Goal: Task Accomplishment & Management: Manage account settings

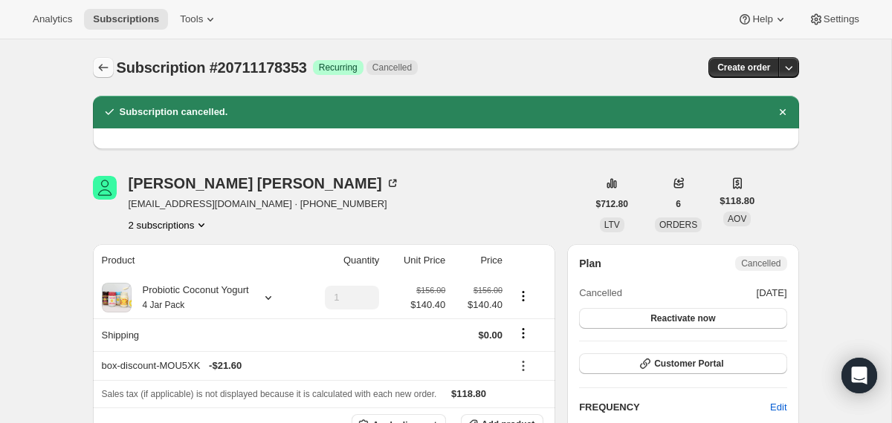
click at [103, 66] on icon "Subscriptions" at bounding box center [103, 67] width 15 height 15
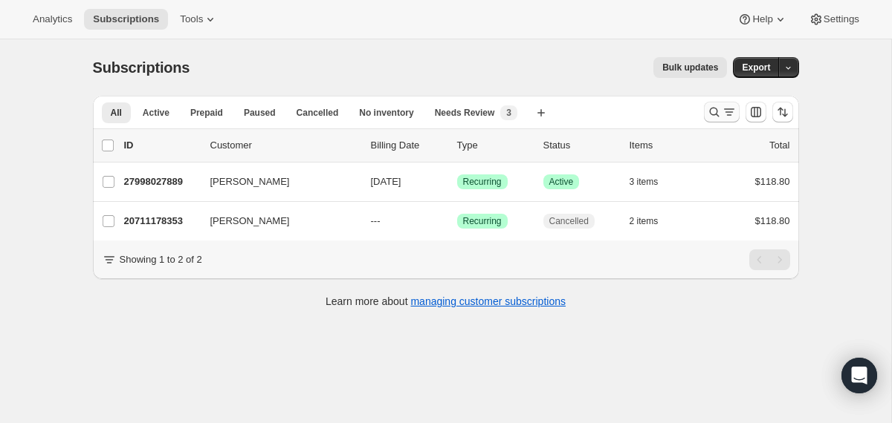
click at [712, 112] on icon "Search and filter results" at bounding box center [714, 112] width 15 height 15
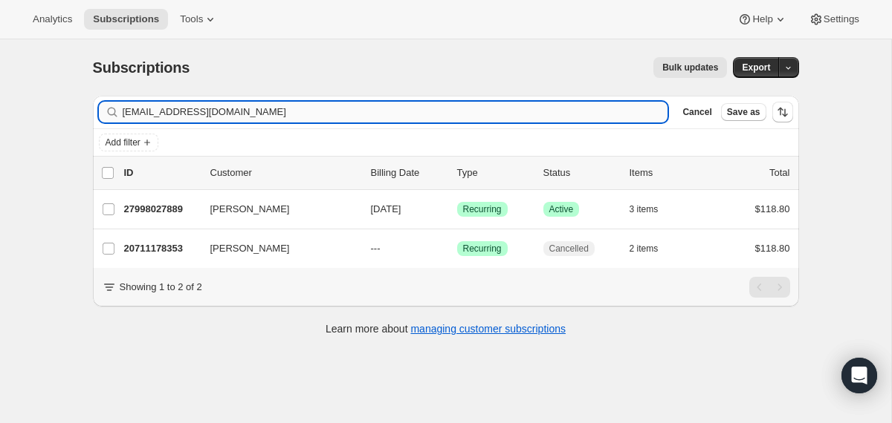
click at [556, 111] on input "thaliac_8@yahoo.com" at bounding box center [395, 112] width 545 height 21
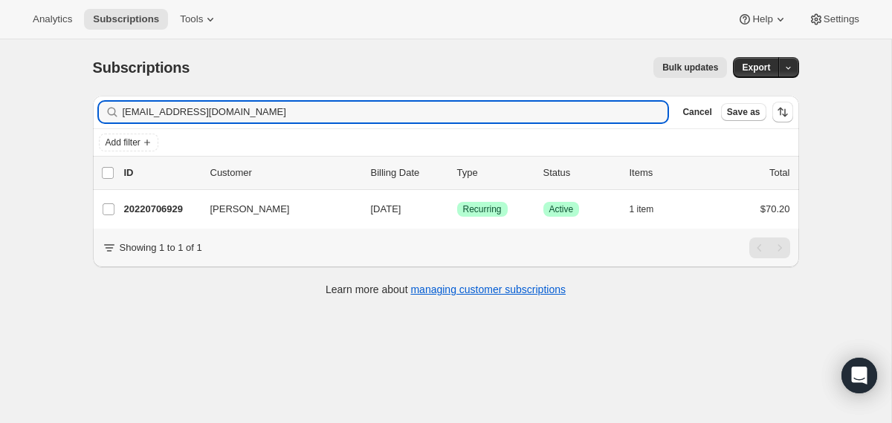
type input "elizabethclee88@gmail.com"
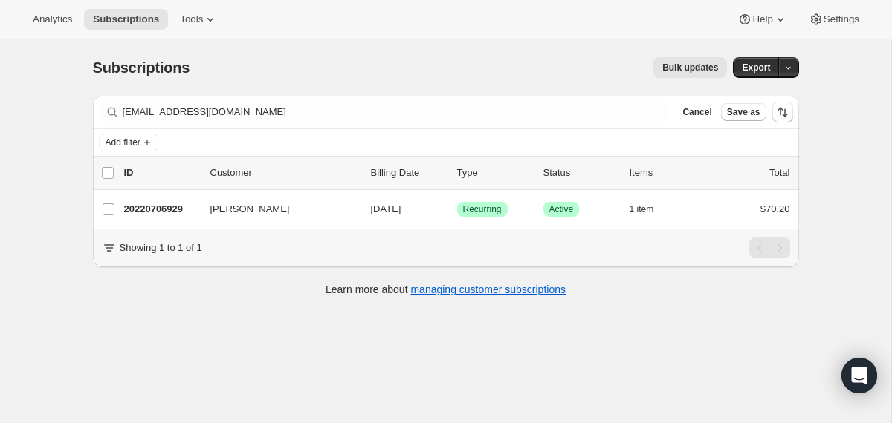
click at [362, 210] on div "20220706929 Elizabeth Lee 09/26/2025 Success Recurring Success Active 1 item $7…" at bounding box center [457, 209] width 666 height 21
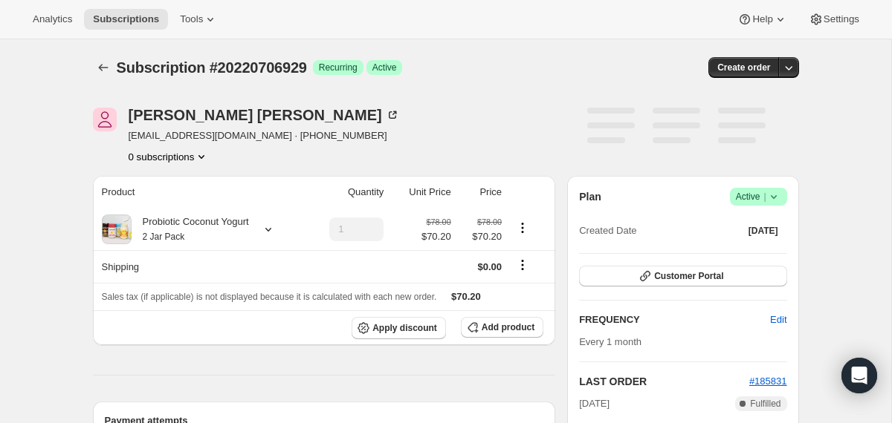
click at [773, 198] on icon at bounding box center [773, 196] width 15 height 15
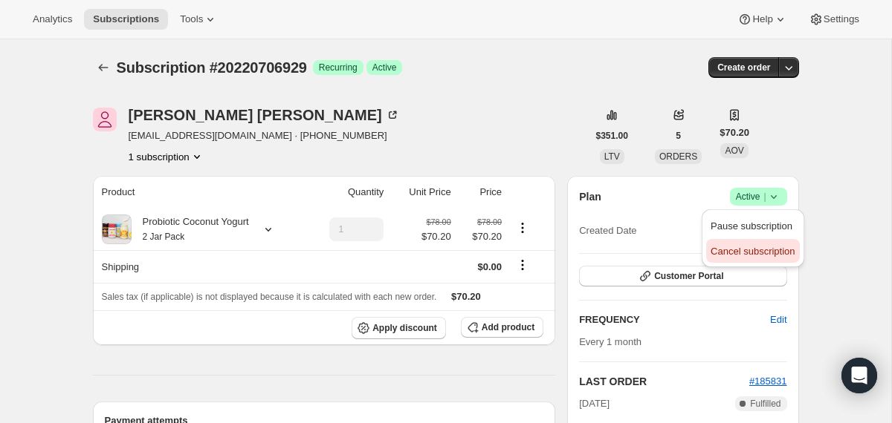
click at [762, 247] on span "Cancel subscription" at bounding box center [752, 251] width 84 height 11
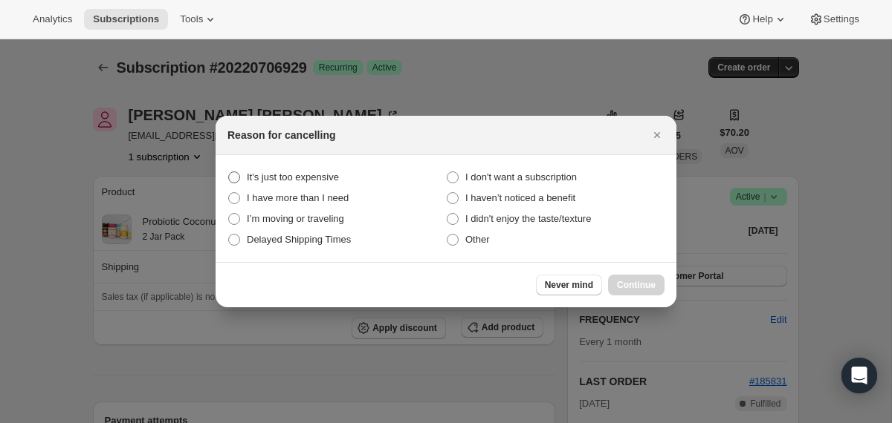
click at [325, 178] on span "It's just too expensive" at bounding box center [293, 177] width 92 height 11
click at [229, 172] on expensive "It's just too expensive" at bounding box center [228, 172] width 1 height 1
radio expensive "true"
click at [617, 285] on span "Continue" at bounding box center [636, 285] width 39 height 12
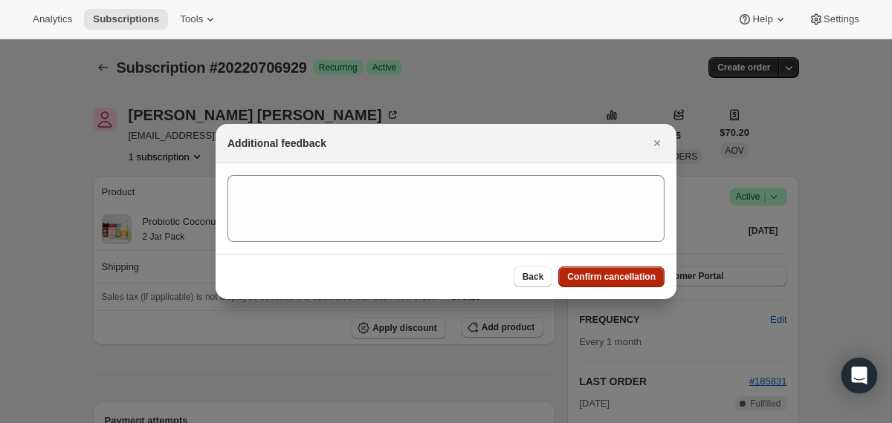
click at [616, 285] on button "Confirm cancellation" at bounding box center [611, 277] width 106 height 21
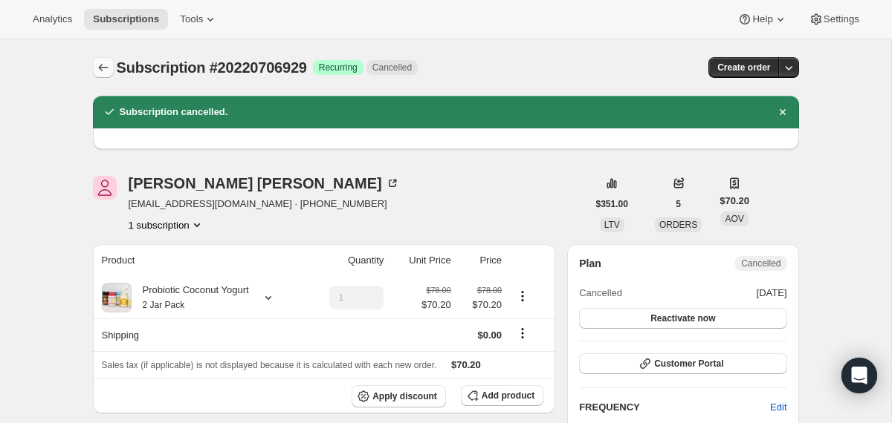
click at [106, 62] on icon "Subscriptions" at bounding box center [103, 67] width 15 height 15
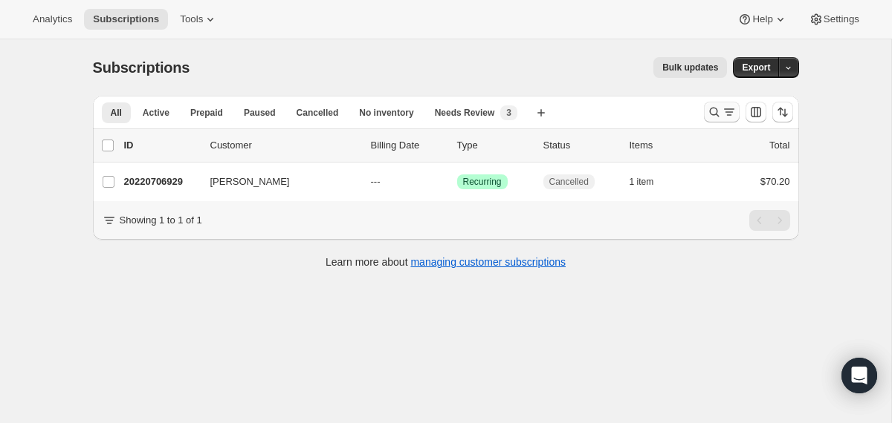
click at [709, 113] on icon "Search and filter results" at bounding box center [714, 113] width 10 height 10
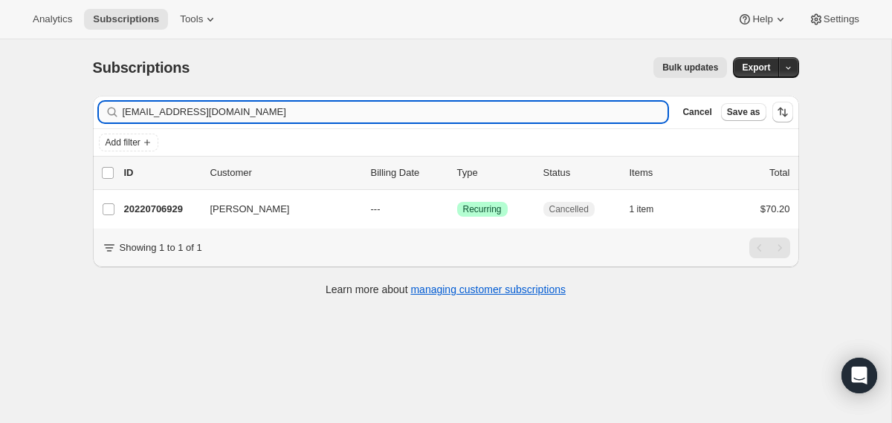
click at [459, 114] on input "elizabethclee88@gmail.com" at bounding box center [395, 112] width 545 height 21
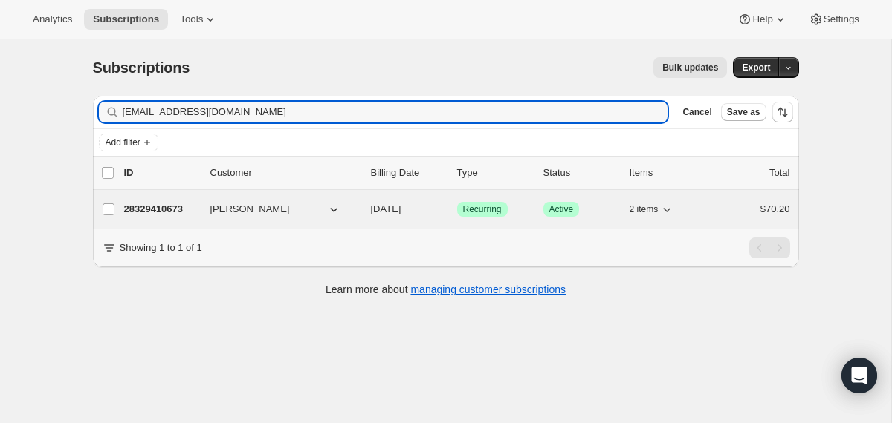
type input "hannahjabbaritodd10@gmail.com"
click at [354, 212] on div "Sam Darwish" at bounding box center [284, 209] width 149 height 15
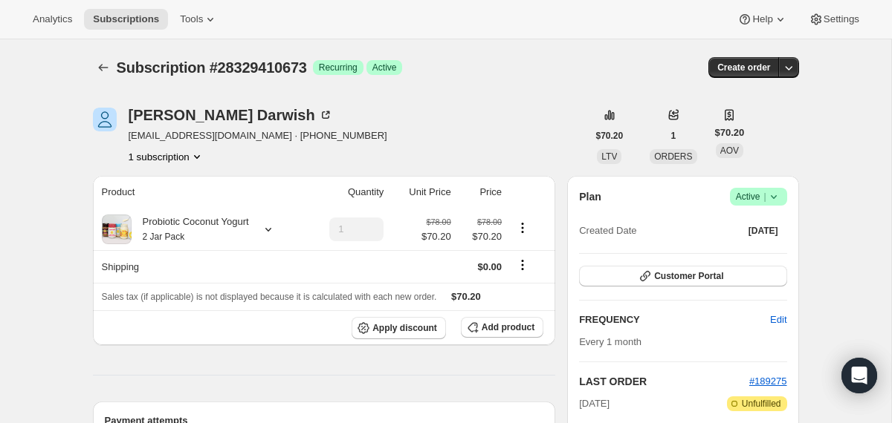
click at [774, 195] on icon at bounding box center [773, 196] width 15 height 15
click at [744, 243] on button "Cancel subscription" at bounding box center [752, 251] width 93 height 24
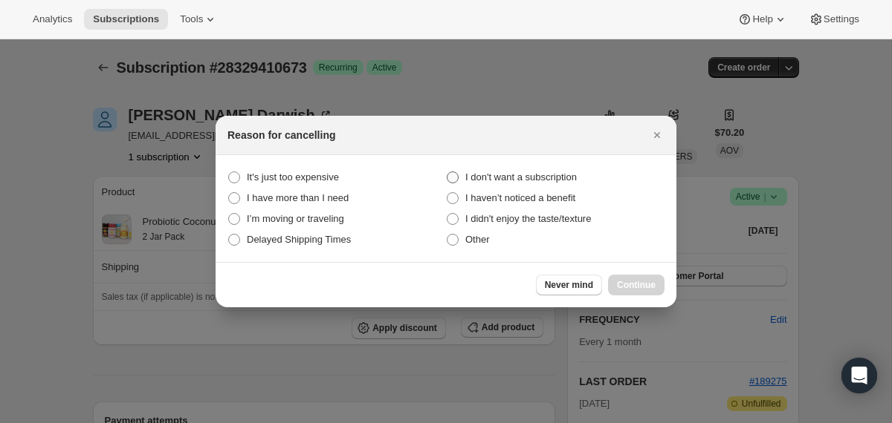
click at [551, 177] on span "I don't want a subscription" at bounding box center [520, 177] width 111 height 11
click at [447, 172] on subscription "I don't want a subscription" at bounding box center [446, 172] width 1 height 1
radio subscription "true"
click at [622, 280] on span "Continue" at bounding box center [636, 285] width 39 height 12
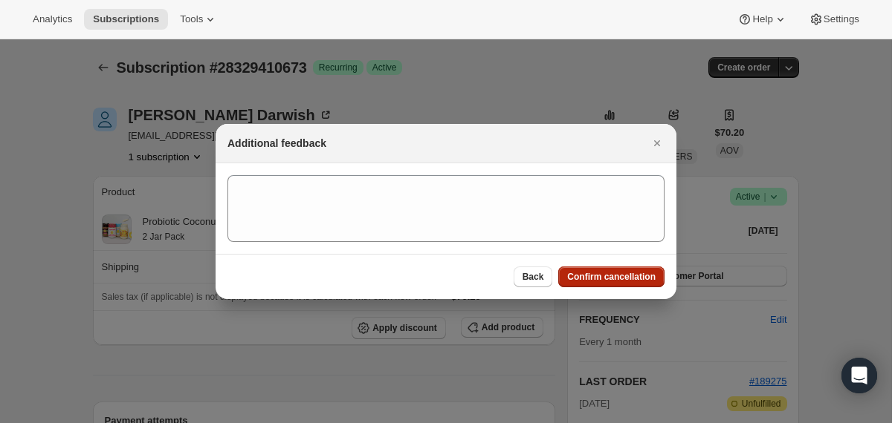
click at [622, 280] on span "Confirm cancellation" at bounding box center [611, 277] width 88 height 12
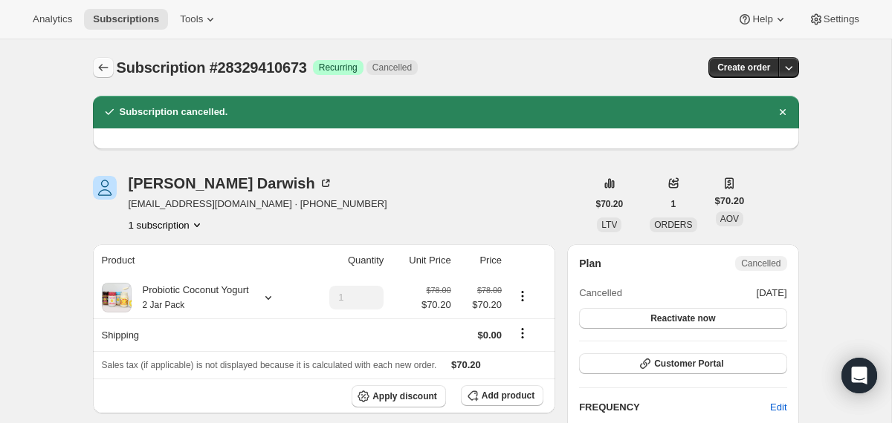
click at [99, 71] on icon "Subscriptions" at bounding box center [103, 67] width 15 height 15
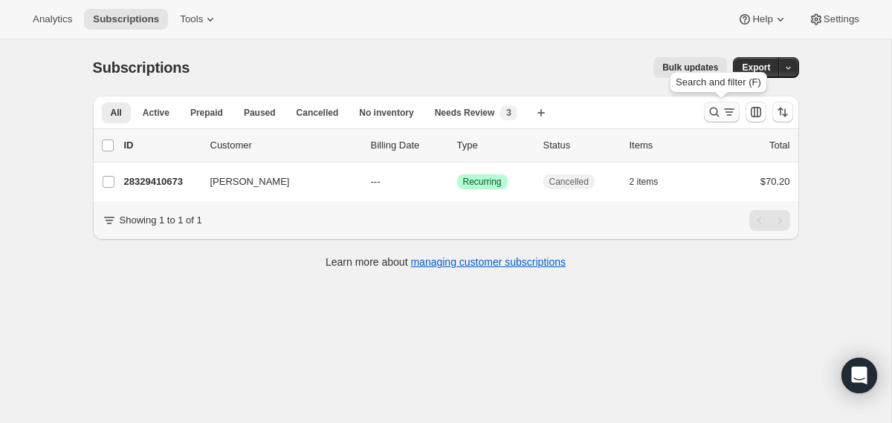
click at [707, 116] on icon "Search and filter results" at bounding box center [714, 112] width 15 height 15
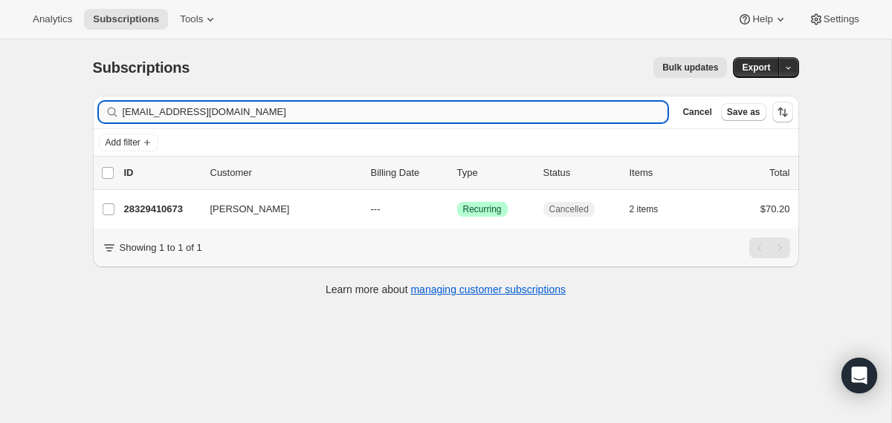
click at [530, 109] on input "hannahjabbaritodd10@gmail.com" at bounding box center [395, 112] width 545 height 21
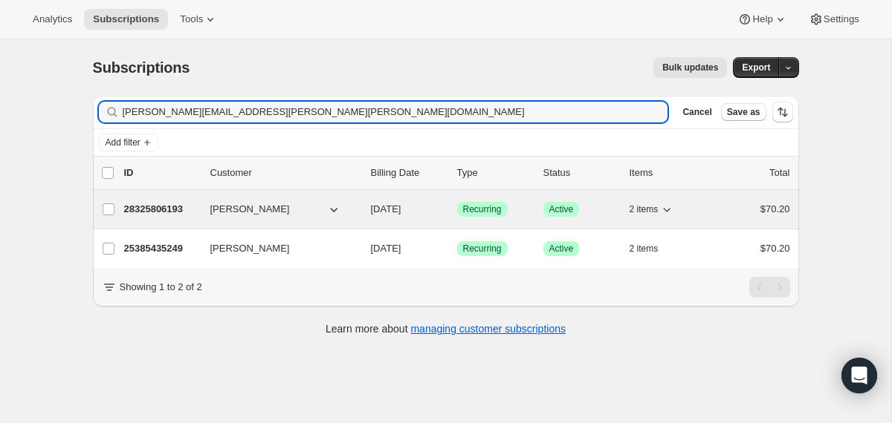
type input "olivia.jordan.herrera@gmail.com"
click at [361, 207] on div "28325806193 Olivia Herrera 09/21/2025 Success Recurring Success Active 2 items …" at bounding box center [457, 209] width 666 height 21
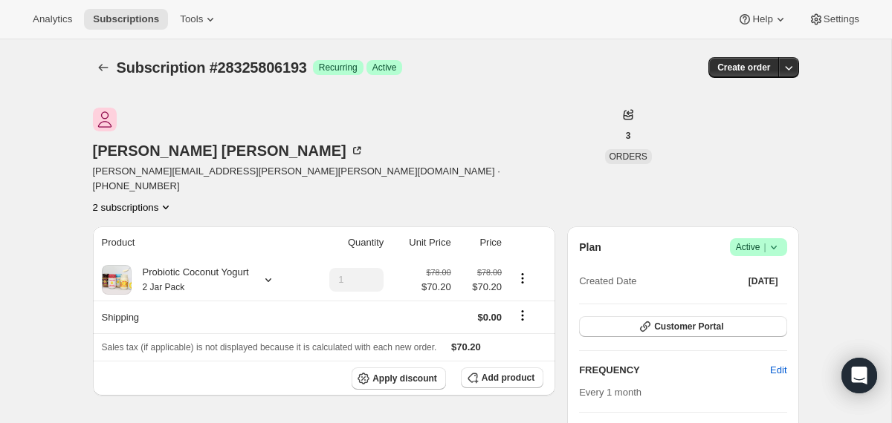
click at [775, 240] on icon at bounding box center [773, 247] width 15 height 15
click at [740, 252] on span "Cancel subscription" at bounding box center [752, 251] width 84 height 11
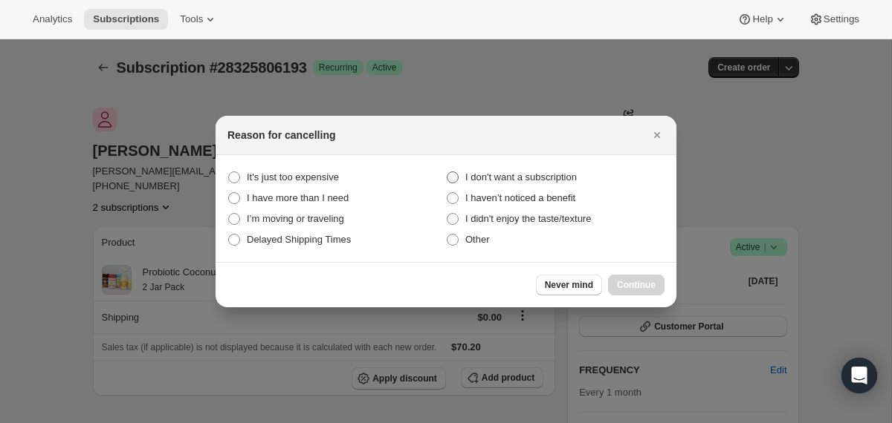
click at [519, 177] on span "I don't want a subscription" at bounding box center [520, 177] width 111 height 11
click at [447, 172] on subscription "I don't want a subscription" at bounding box center [446, 172] width 1 height 1
radio subscription "true"
click at [648, 279] on button "Continue" at bounding box center [636, 285] width 56 height 21
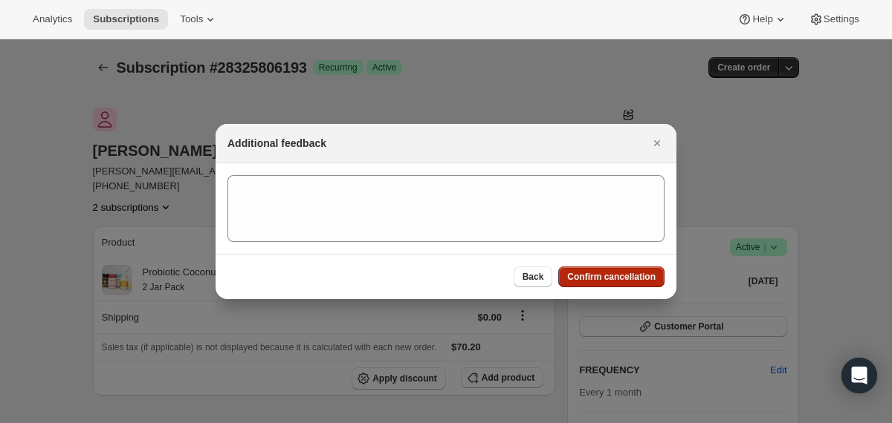
click at [648, 279] on span "Confirm cancellation" at bounding box center [611, 277] width 88 height 12
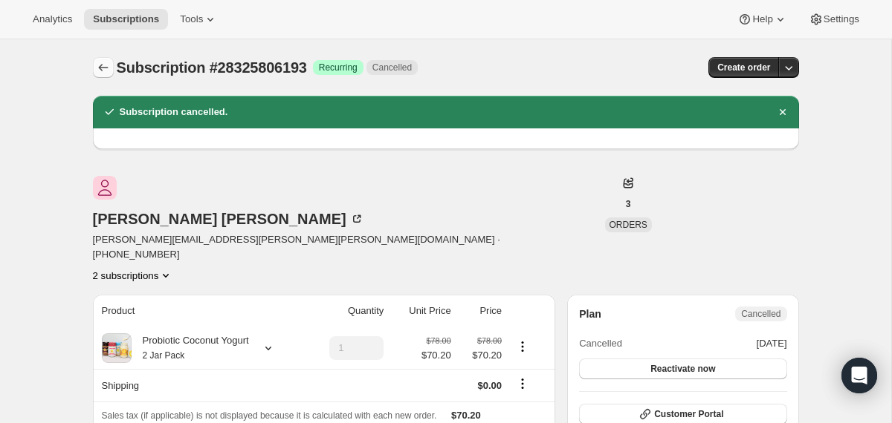
click at [94, 68] on button "Subscriptions" at bounding box center [103, 67] width 21 height 21
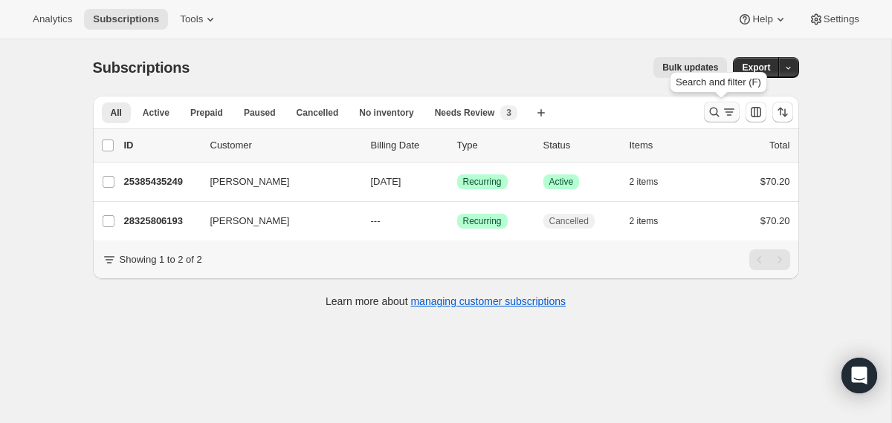
click at [713, 117] on icon "Search and filter results" at bounding box center [714, 112] width 15 height 15
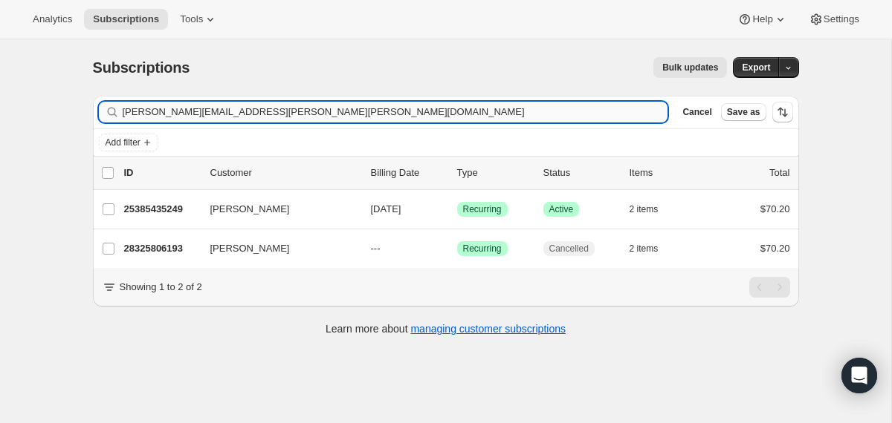
click at [568, 107] on input "olivia.jordan.herrera@gmail.com" at bounding box center [395, 112] width 545 height 21
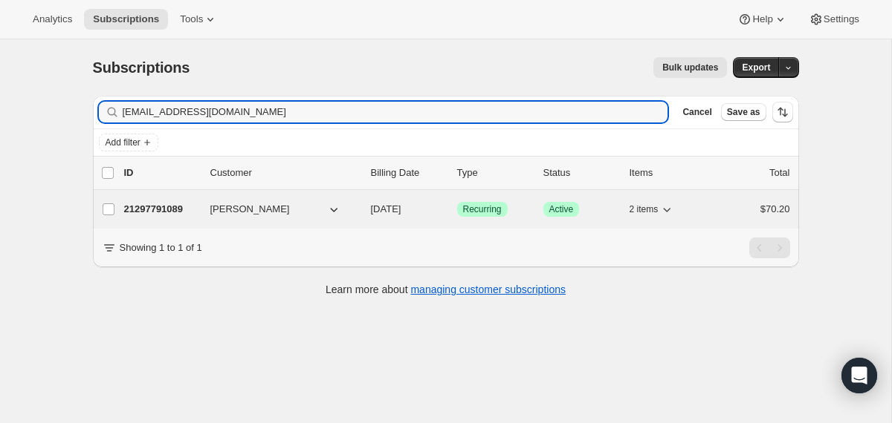
type input "rheyann21@gmail.com"
click at [360, 204] on div "21297791089 Rhey OBrien 06/09/2026 Success Recurring Success Active 2 items $70…" at bounding box center [457, 209] width 666 height 21
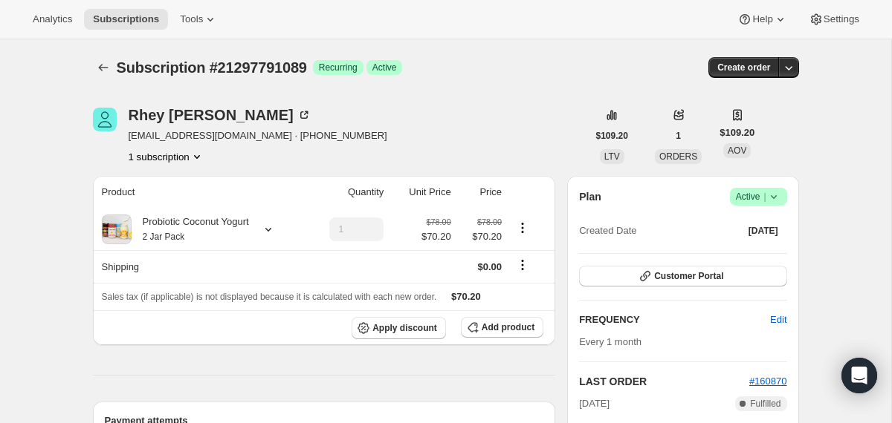
click at [769, 186] on div "Plan Success Active | Created Date Mar 9, 2025 Customer Portal FREQUENCY Edit E…" at bounding box center [682, 368] width 231 height 384
click at [791, 62] on icon "button" at bounding box center [788, 67] width 15 height 15
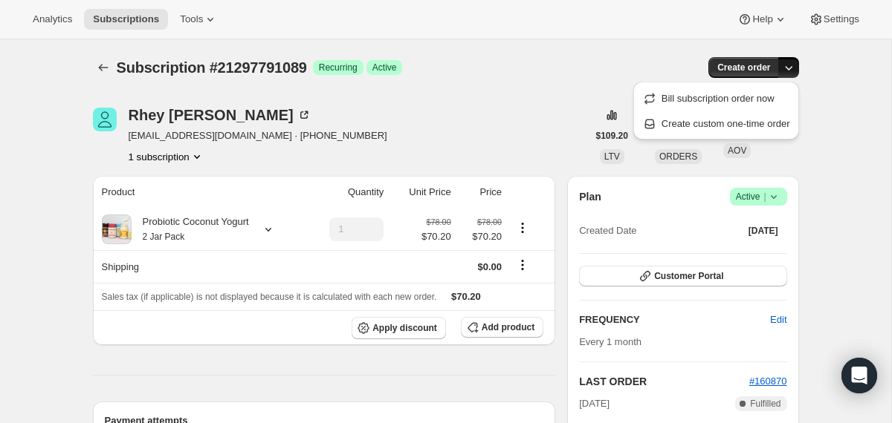
click at [775, 202] on icon at bounding box center [773, 196] width 15 height 15
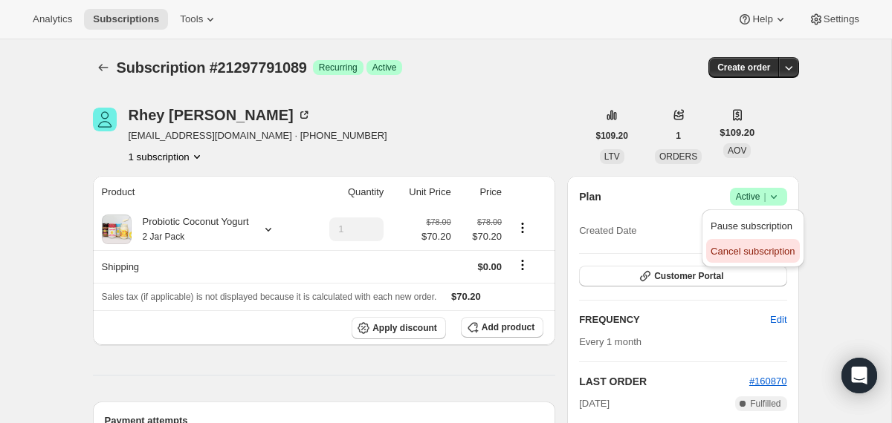
click at [767, 249] on span "Cancel subscription" at bounding box center [752, 251] width 84 height 11
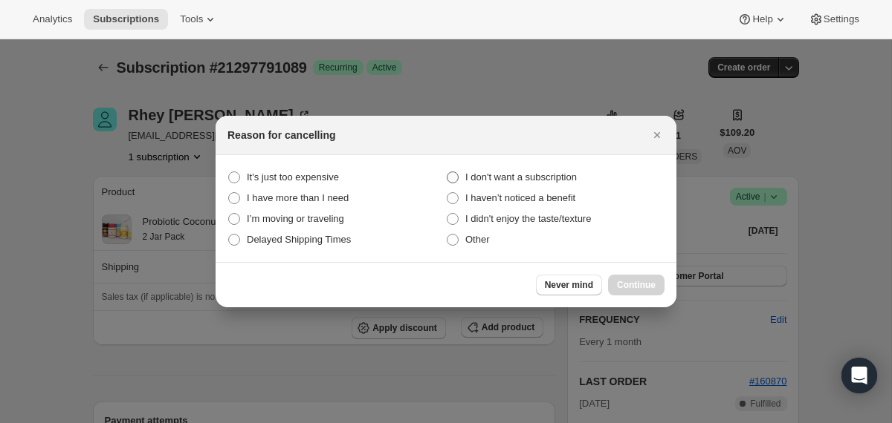
click at [575, 178] on span "I don't want a subscription" at bounding box center [520, 177] width 111 height 11
click at [447, 172] on subscription "I don't want a subscription" at bounding box center [446, 172] width 1 height 1
radio subscription "true"
click at [636, 287] on span "Continue" at bounding box center [636, 285] width 39 height 12
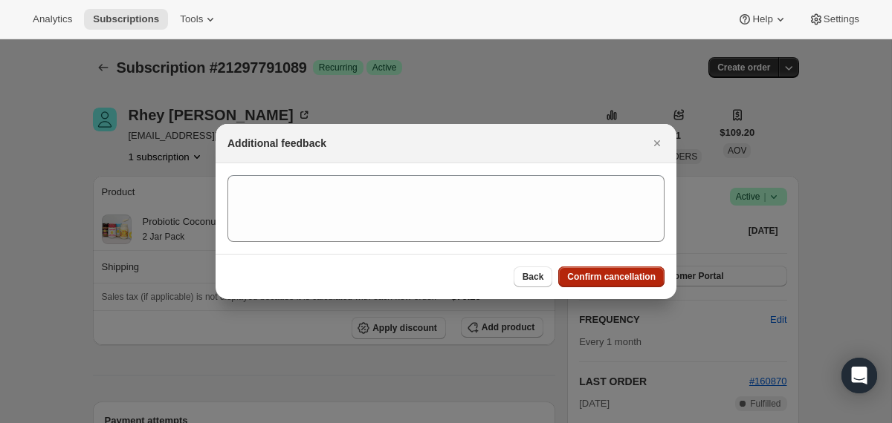
click at [636, 287] on button "Confirm cancellation" at bounding box center [611, 277] width 106 height 21
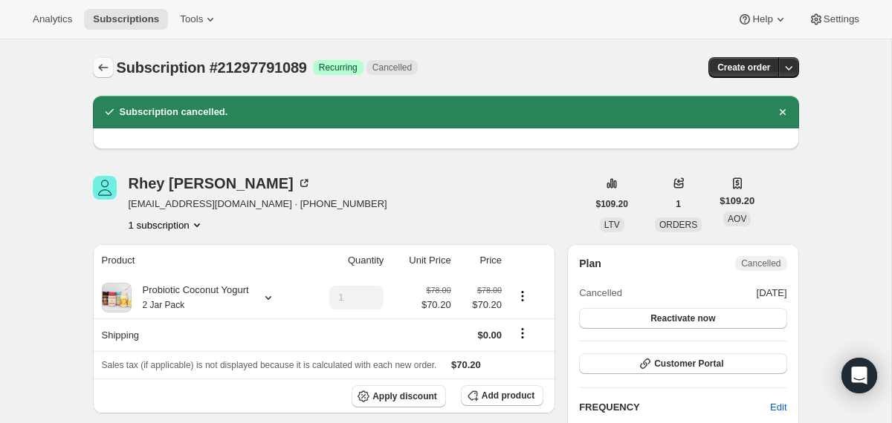
click at [105, 74] on icon "Subscriptions" at bounding box center [103, 67] width 15 height 15
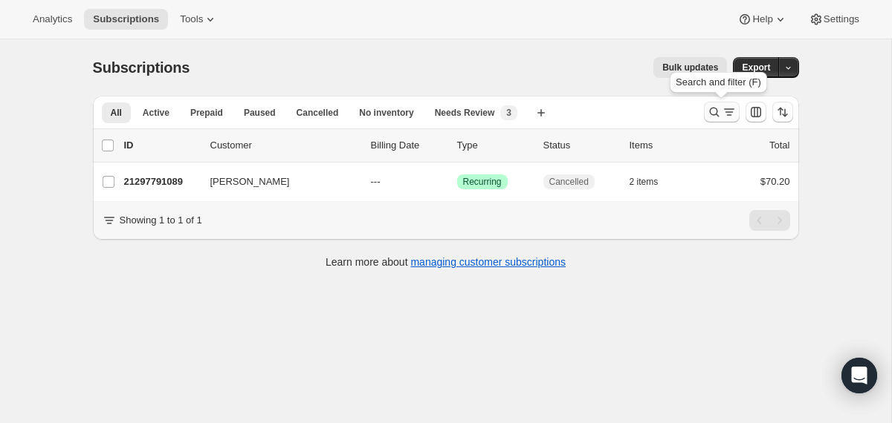
click at [708, 117] on icon "Search and filter results" at bounding box center [714, 112] width 15 height 15
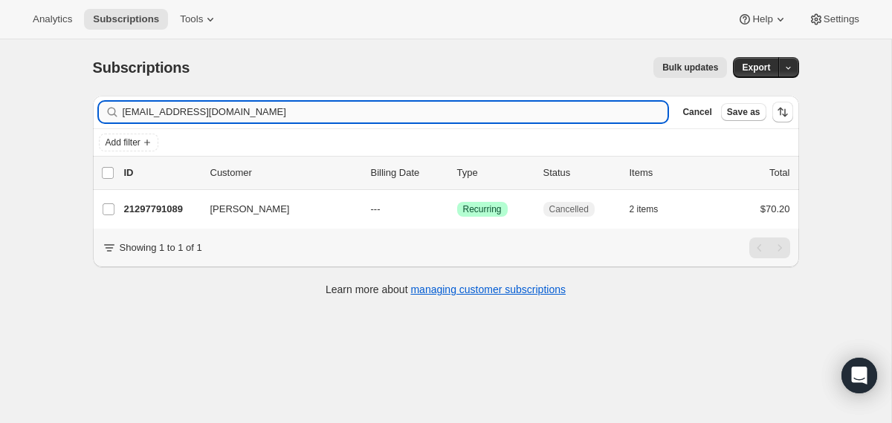
click at [511, 108] on input "rheyann21@gmail.com" at bounding box center [395, 112] width 545 height 21
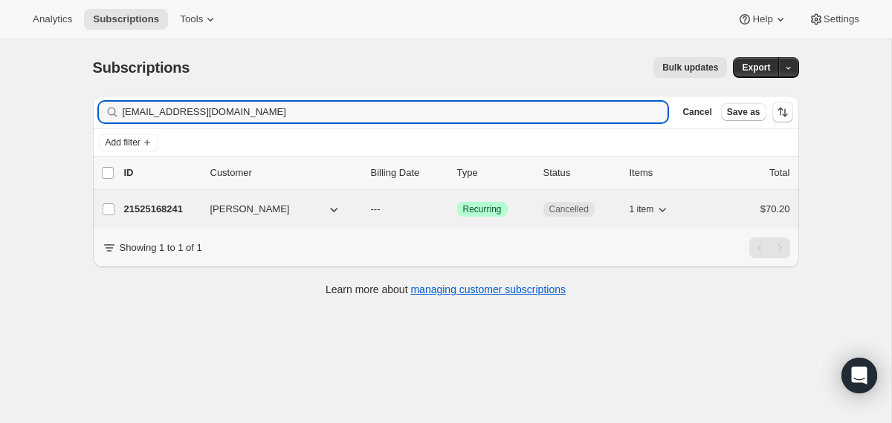
type input "tc5628@aol.com"
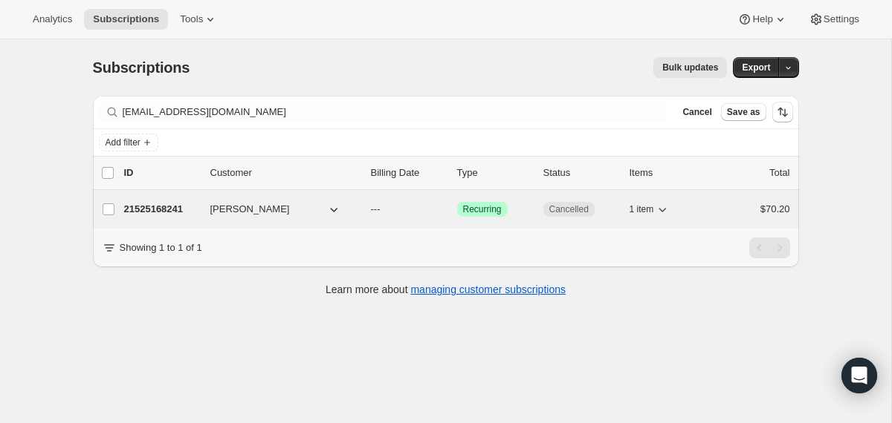
click at [361, 212] on div "21525168241 Cynthia Kacsor --- Success Recurring Cancelled 1 item $70.20" at bounding box center [457, 209] width 666 height 21
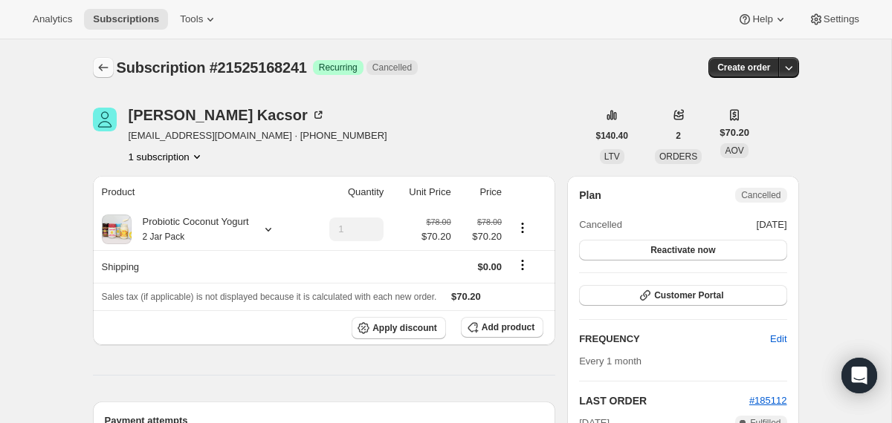
click at [100, 62] on icon "Subscriptions" at bounding box center [103, 67] width 15 height 15
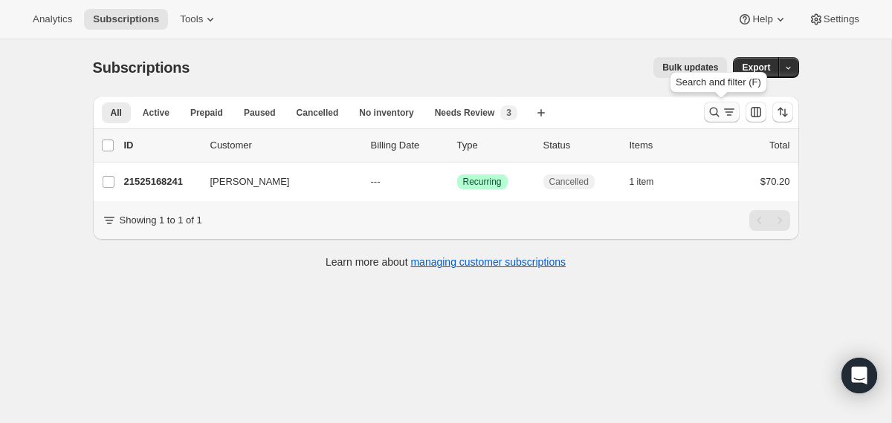
click at [709, 115] on icon "Search and filter results" at bounding box center [714, 112] width 15 height 15
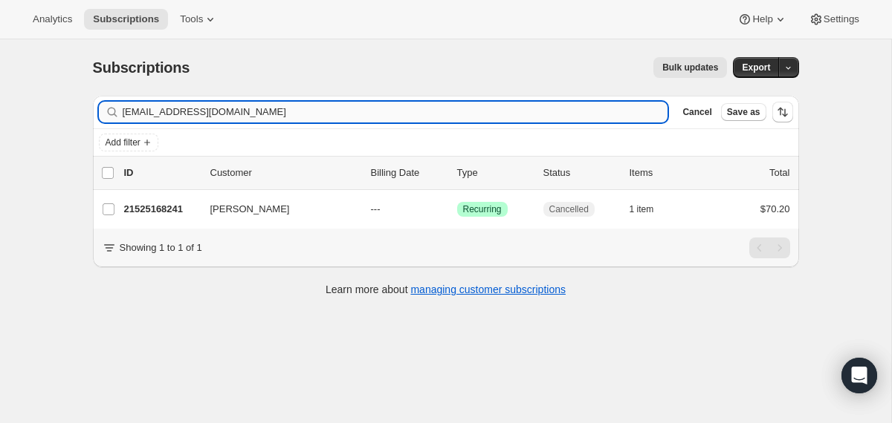
click at [504, 117] on input "tc5628@aol.com" at bounding box center [395, 112] width 545 height 21
type input "veronica157@icloud.com"
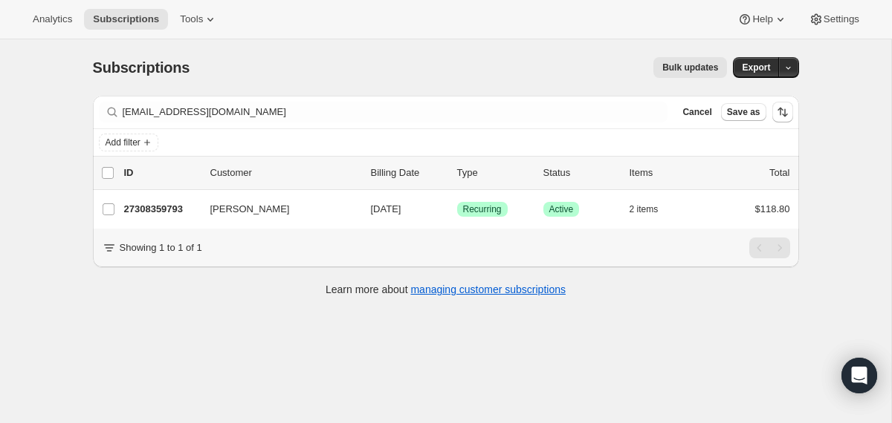
click at [365, 215] on div "27308359793 Maria Lopes 09/16/2025 Success Recurring Success Active 2 items $11…" at bounding box center [457, 209] width 666 height 21
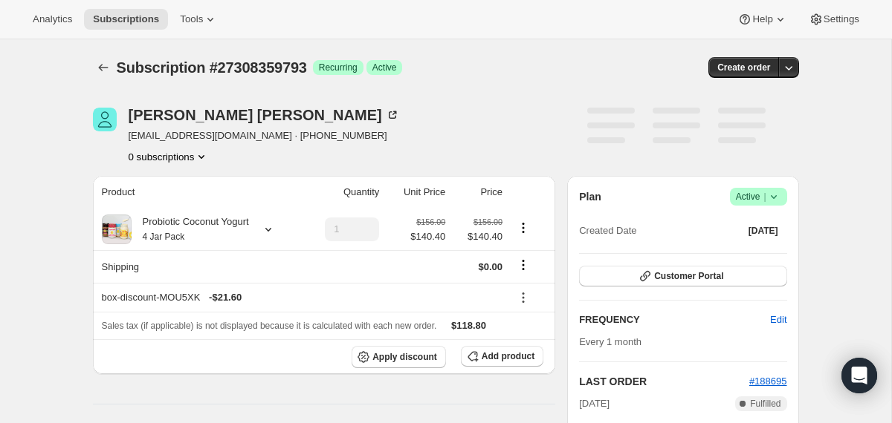
click at [777, 186] on div "Plan Success Active | Created Date Jul 16, 2025 Customer Portal FREQUENCY Edit …" at bounding box center [682, 368] width 231 height 384
click at [777, 201] on icon at bounding box center [773, 196] width 15 height 15
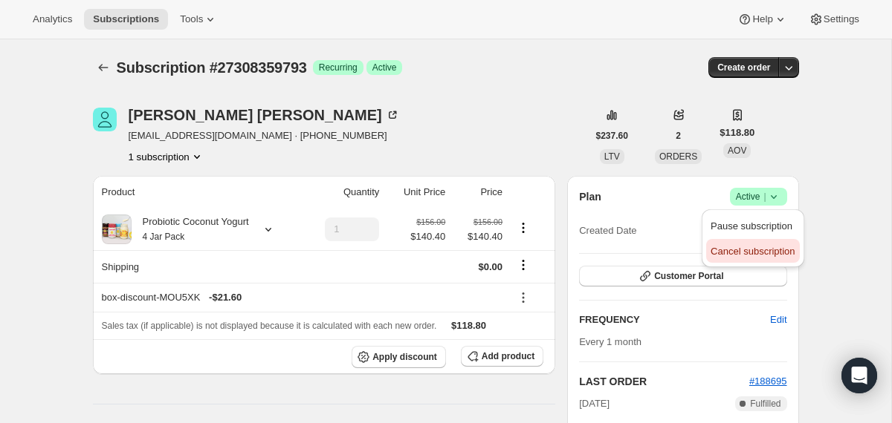
click at [760, 247] on span "Cancel subscription" at bounding box center [752, 251] width 84 height 11
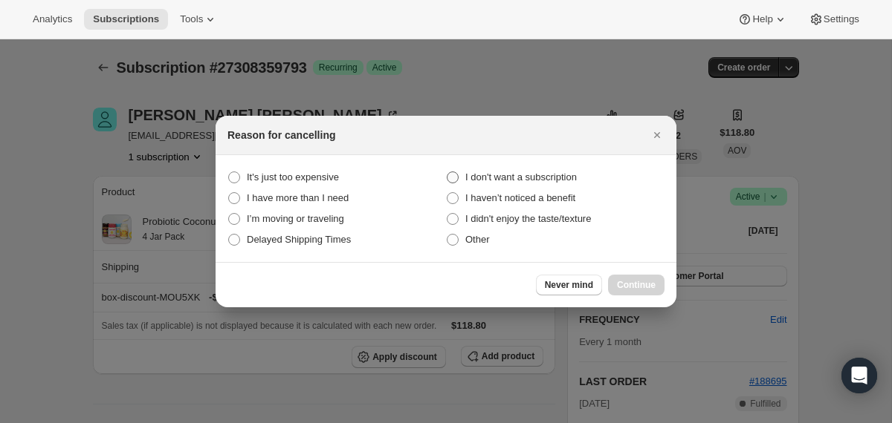
click at [564, 178] on span "I don't want a subscription" at bounding box center [520, 177] width 111 height 11
click at [447, 172] on subscription "I don't want a subscription" at bounding box center [446, 172] width 1 height 1
radio subscription "true"
click at [626, 279] on button "Continue" at bounding box center [636, 285] width 56 height 21
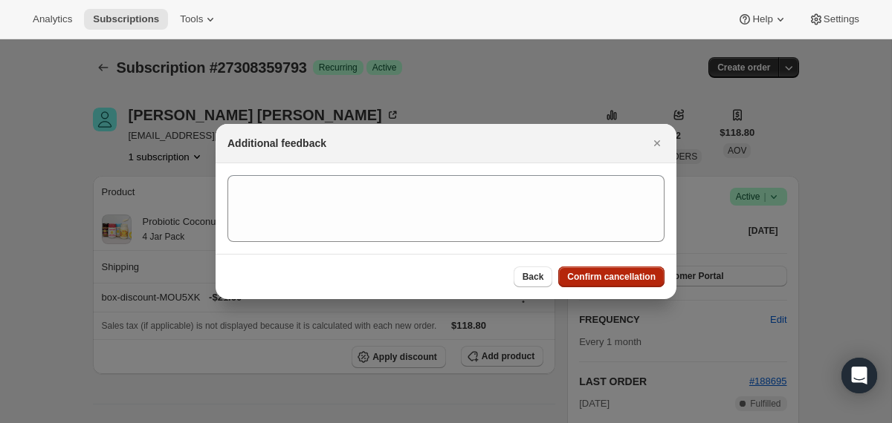
click at [626, 279] on span "Confirm cancellation" at bounding box center [611, 277] width 88 height 12
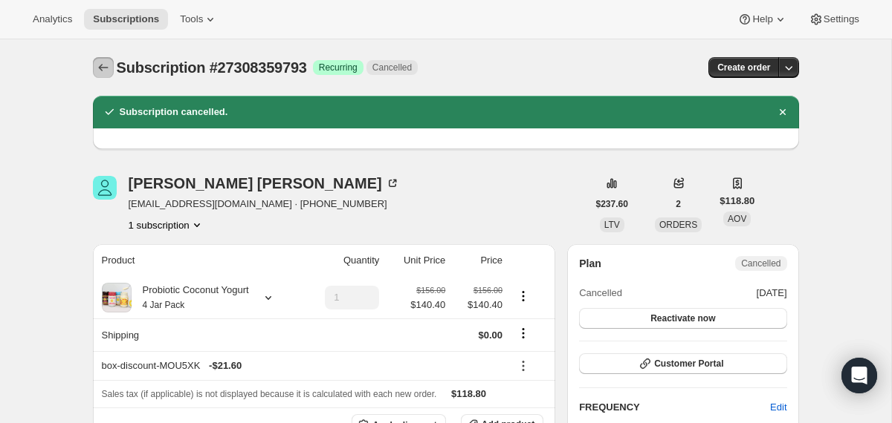
click at [109, 62] on icon "Subscriptions" at bounding box center [103, 67] width 15 height 15
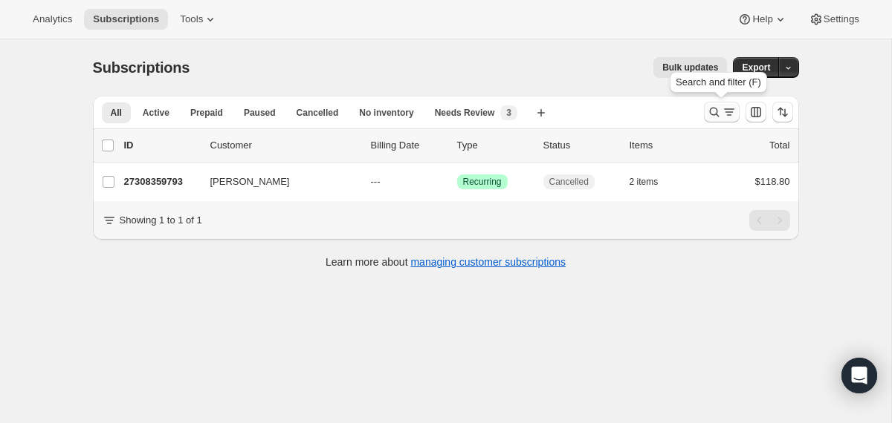
click at [715, 114] on icon "Search and filter results" at bounding box center [714, 112] width 15 height 15
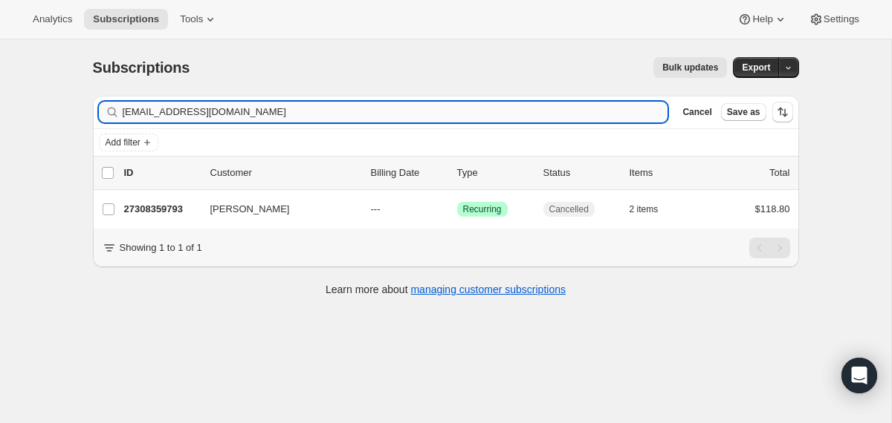
click at [497, 108] on input "veronica157@icloud.com" at bounding box center [395, 112] width 545 height 21
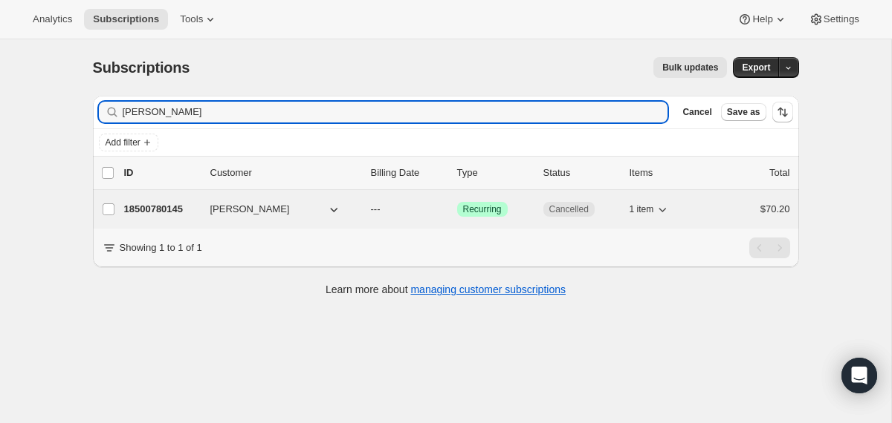
type input "Jaymi Ledere"
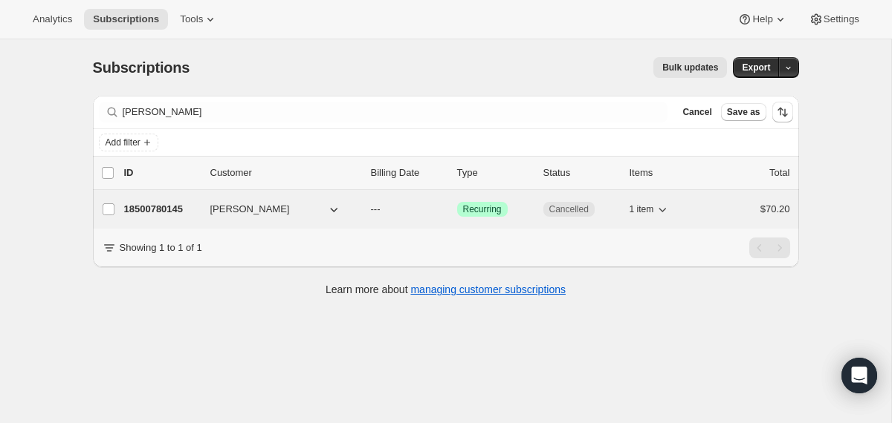
click at [368, 218] on div "18500780145 Jaymi Lederer --- Success Recurring Cancelled 1 item $70.20" at bounding box center [457, 209] width 666 height 21
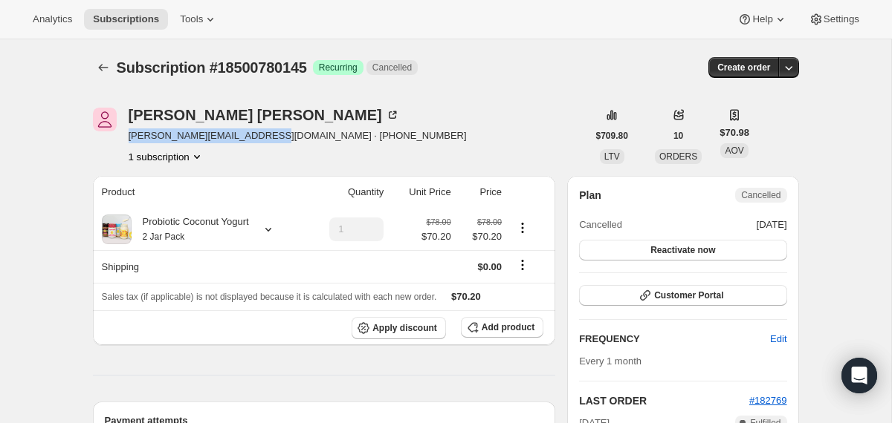
drag, startPoint x: 269, startPoint y: 137, endPoint x: 129, endPoint y: 136, distance: 140.4
click at [129, 136] on span "jaymi.lederer1203@yahoo.com · +16313845030" at bounding box center [298, 136] width 338 height 15
copy span "jaymi.lederer1203@yahoo.com"
click at [108, 62] on icon "Subscriptions" at bounding box center [103, 67] width 15 height 15
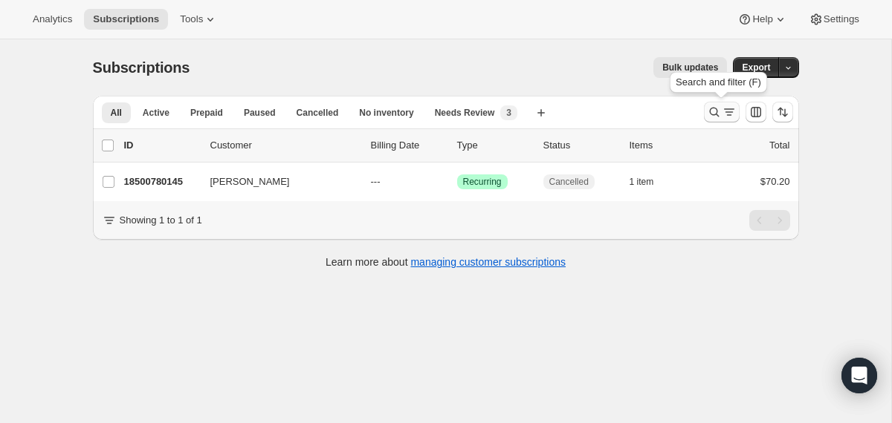
click at [712, 117] on icon "Search and filter results" at bounding box center [714, 112] width 15 height 15
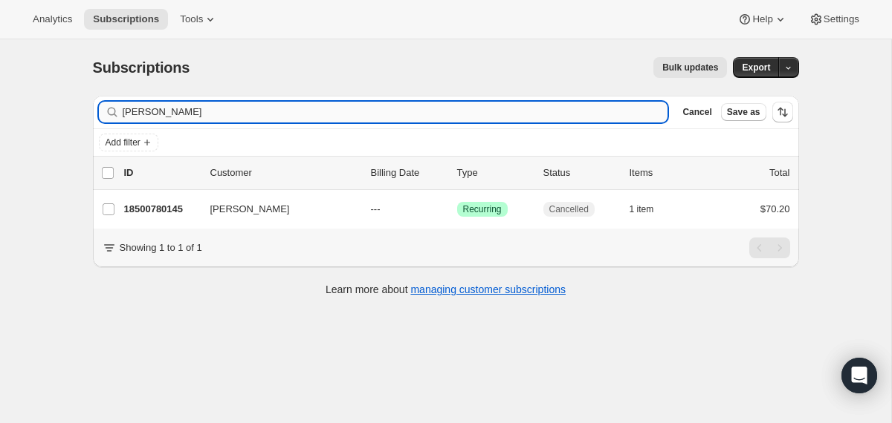
click at [484, 111] on input "Jaymi Ledere" at bounding box center [395, 112] width 545 height 21
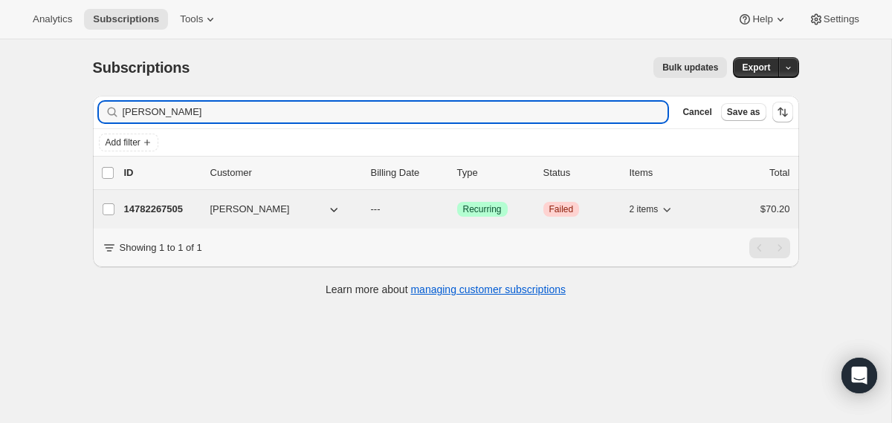
type input "Darlene Foster"
click at [364, 216] on div "14782267505 Darlene Foster --- Success Recurring Critical Failed 2 items $70.20" at bounding box center [457, 209] width 666 height 21
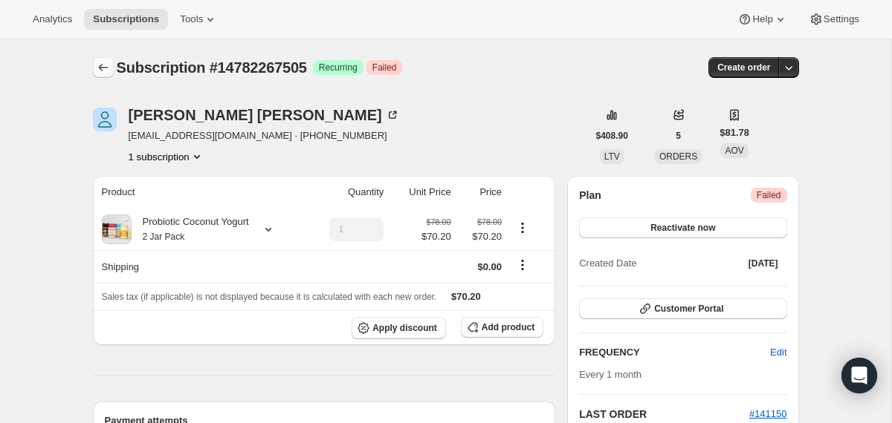
click at [105, 66] on icon "Subscriptions" at bounding box center [103, 67] width 15 height 15
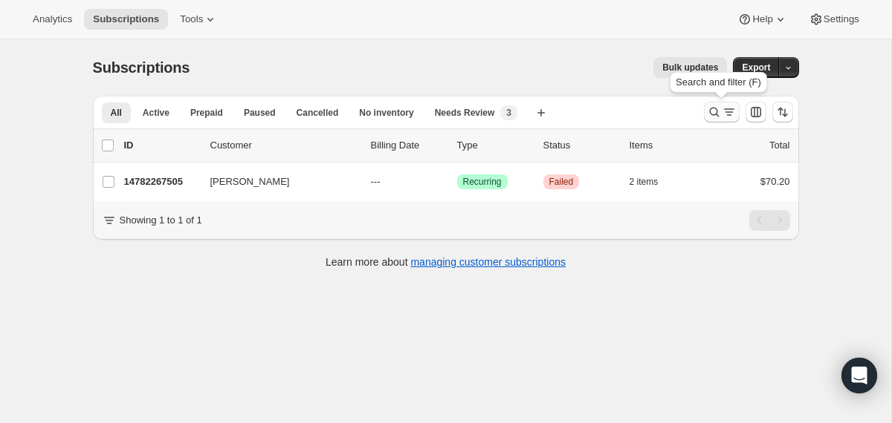
click at [707, 107] on icon "Search and filter results" at bounding box center [714, 112] width 15 height 15
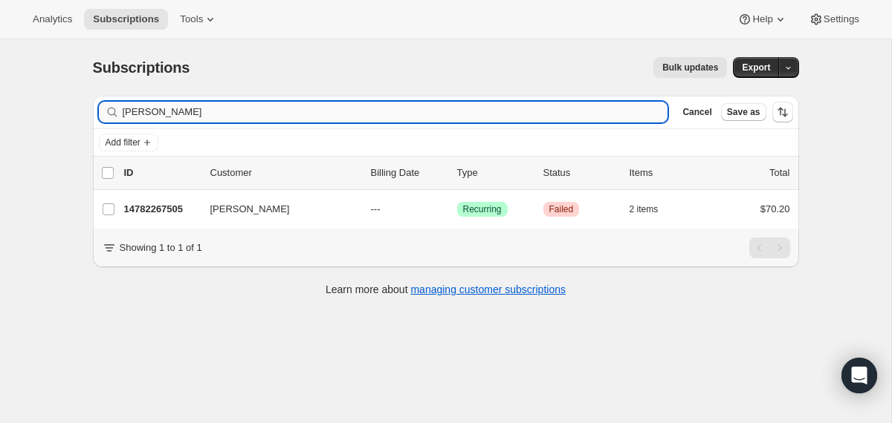
click at [525, 108] on input "Darlene Foster" at bounding box center [395, 112] width 545 height 21
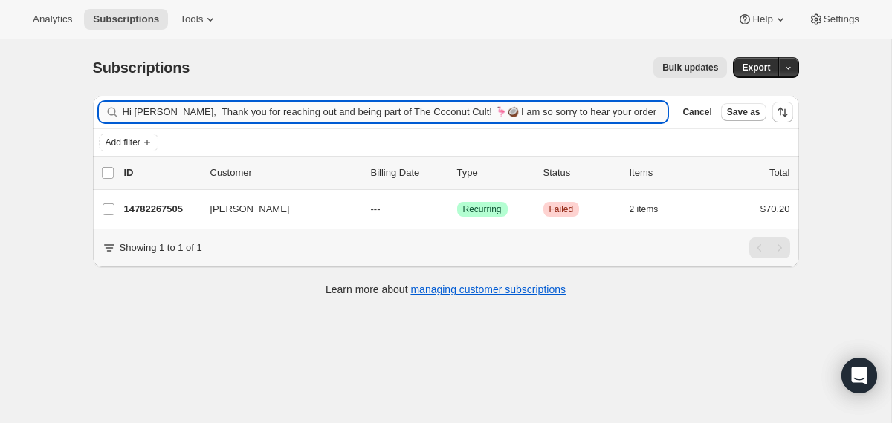
scroll to position [0, 2295]
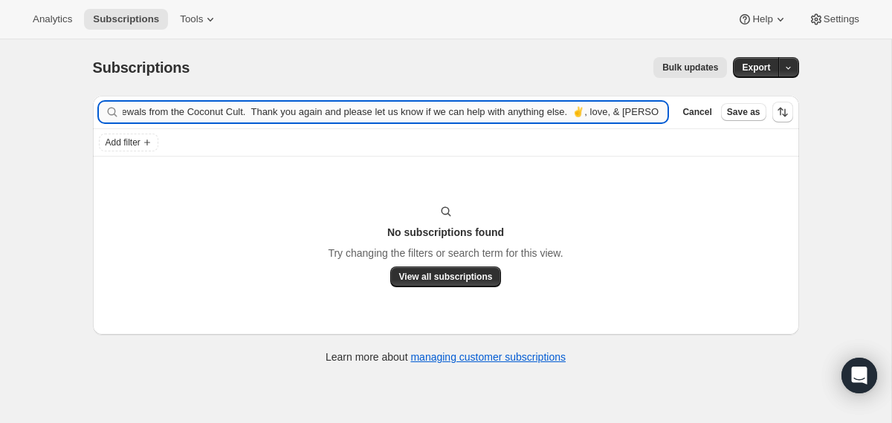
click at [475, 114] on input "Hi William, Thank you for reaching out and being part of The Coconut Cult! 🦩🥥 I…" at bounding box center [395, 112] width 545 height 21
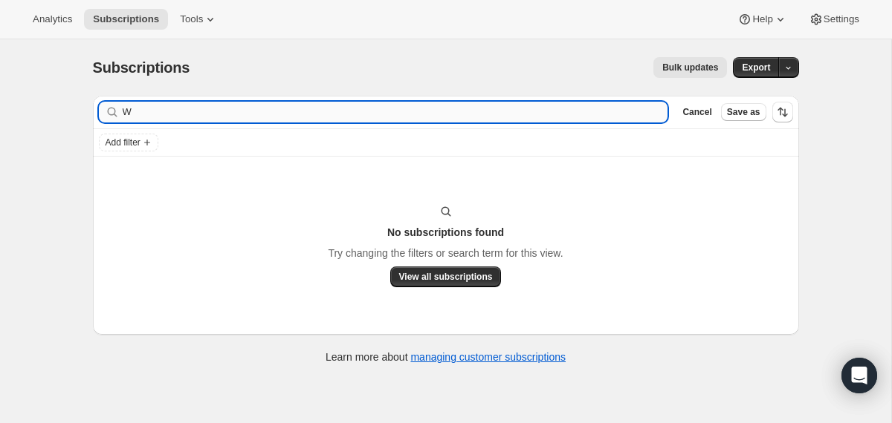
scroll to position [0, 0]
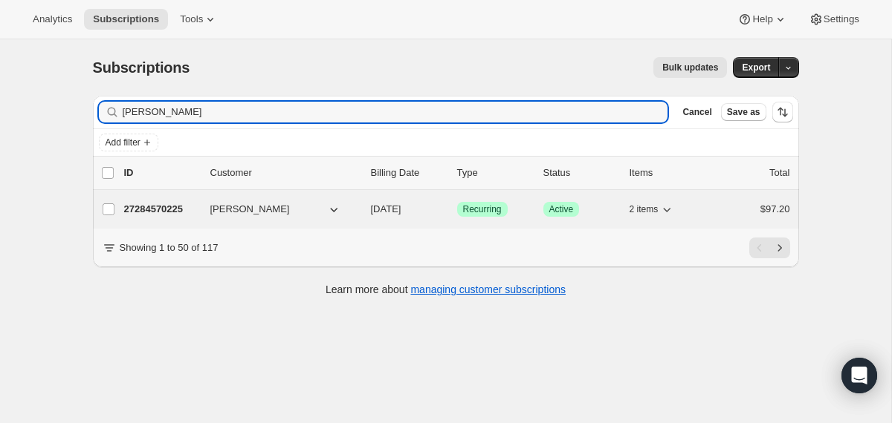
type input "William Foster"
click at [368, 201] on div "27284570225 William Foster 09/15/2025 Success Recurring Success Active 2 items …" at bounding box center [457, 209] width 666 height 21
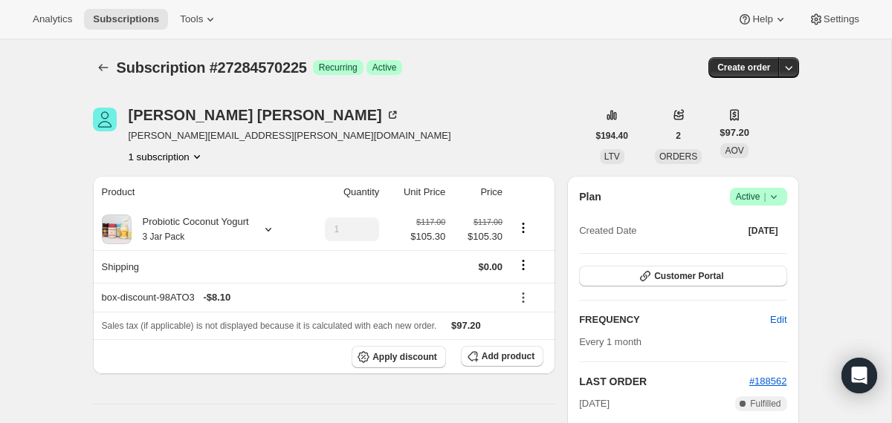
click at [778, 196] on icon at bounding box center [773, 196] width 15 height 15
click at [750, 252] on span "Cancel subscription" at bounding box center [752, 251] width 84 height 11
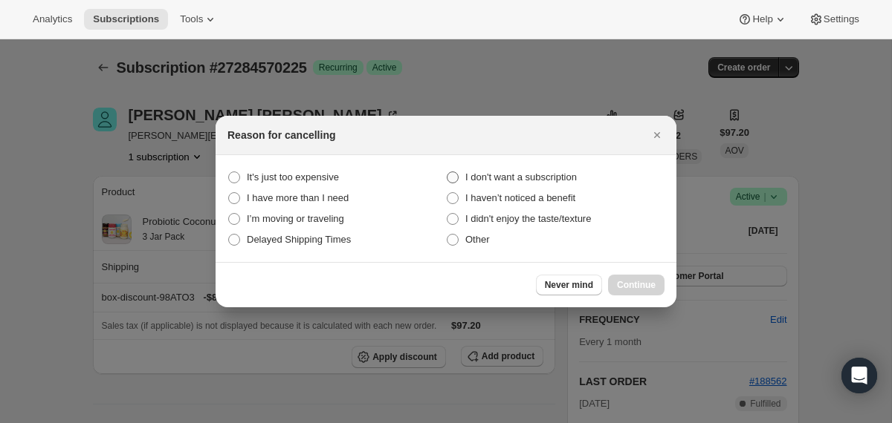
click at [558, 177] on span "I don't want a subscription" at bounding box center [520, 177] width 111 height 11
click at [447, 172] on subscription "I don't want a subscription" at bounding box center [446, 172] width 1 height 1
radio subscription "true"
click at [617, 282] on span "Continue" at bounding box center [636, 285] width 39 height 12
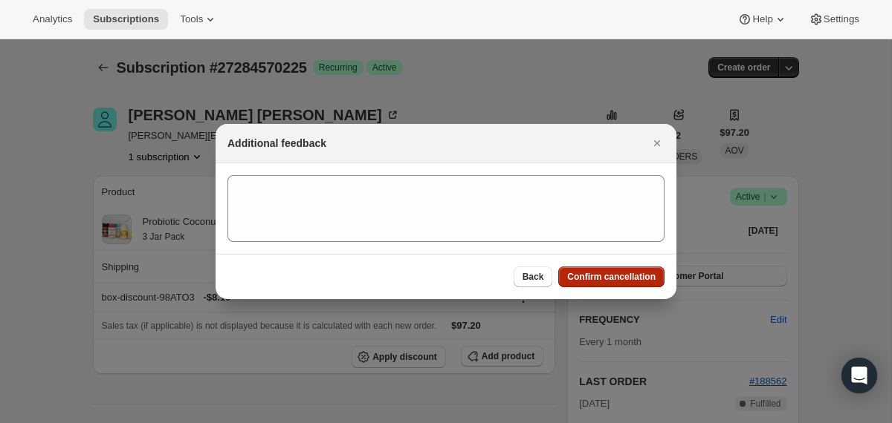
click at [617, 282] on span "Confirm cancellation" at bounding box center [611, 277] width 88 height 12
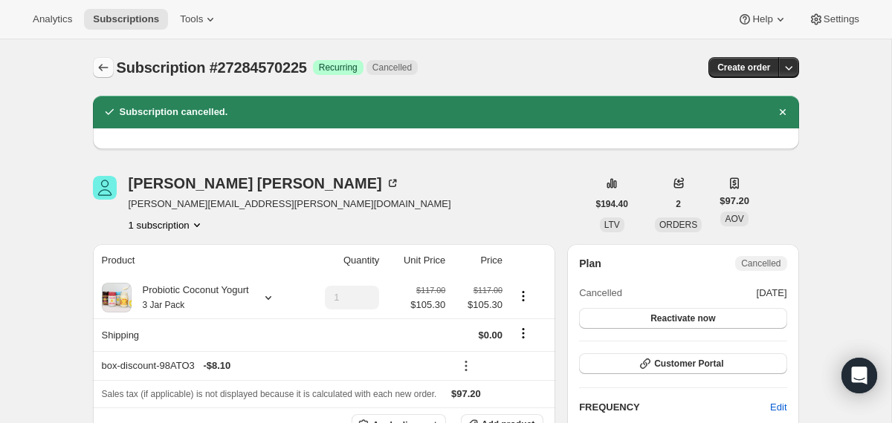
click at [101, 65] on icon "Subscriptions" at bounding box center [103, 67] width 15 height 15
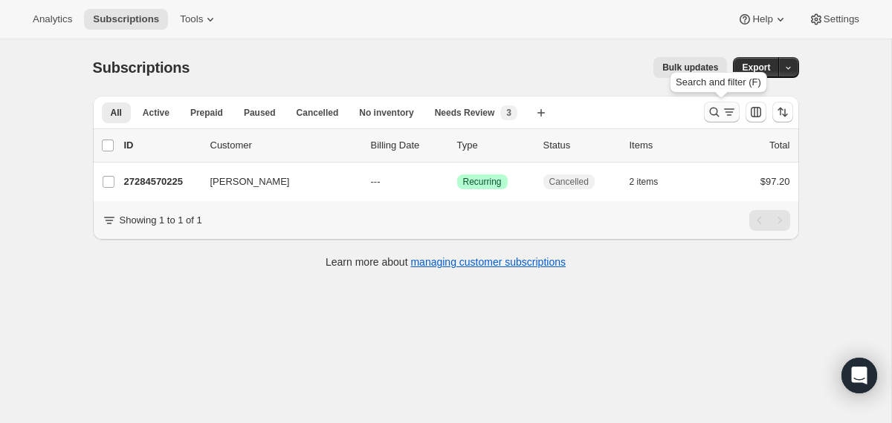
click at [710, 114] on icon "Search and filter results" at bounding box center [714, 113] width 10 height 10
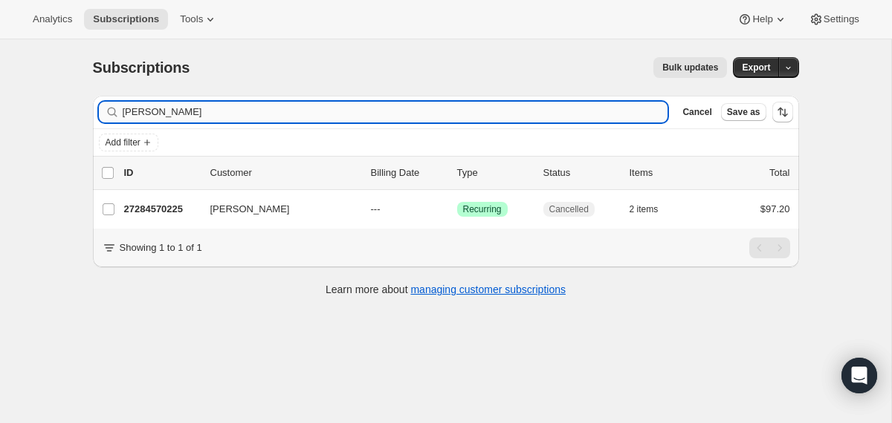
click at [553, 111] on input "William Foster" at bounding box center [395, 112] width 545 height 21
type input "krisearwood@yahoo.com"
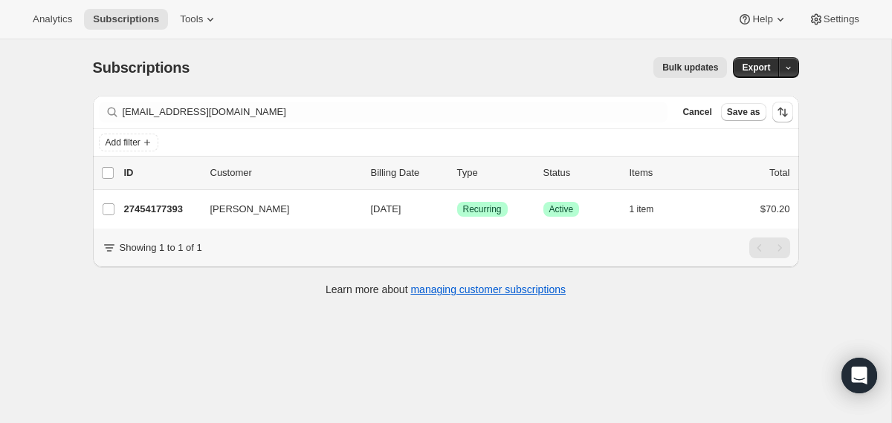
click at [373, 209] on span "10/21/2025" at bounding box center [386, 209] width 30 height 11
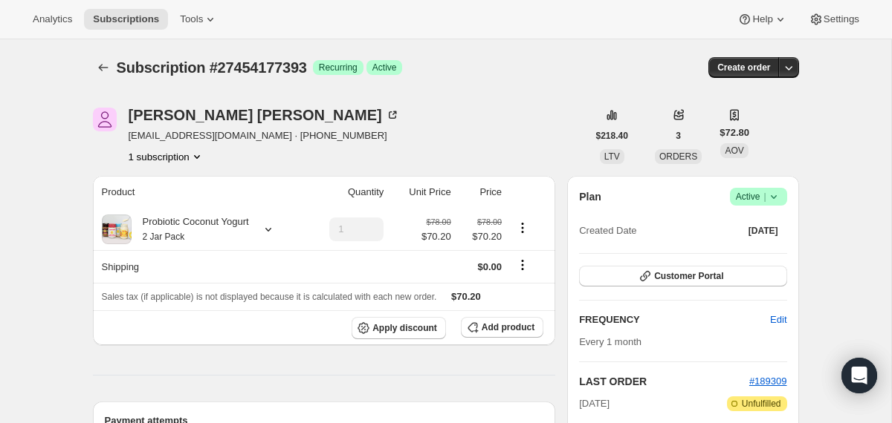
click at [769, 191] on icon at bounding box center [773, 196] width 15 height 15
click at [741, 249] on span "Cancel subscription" at bounding box center [752, 251] width 84 height 11
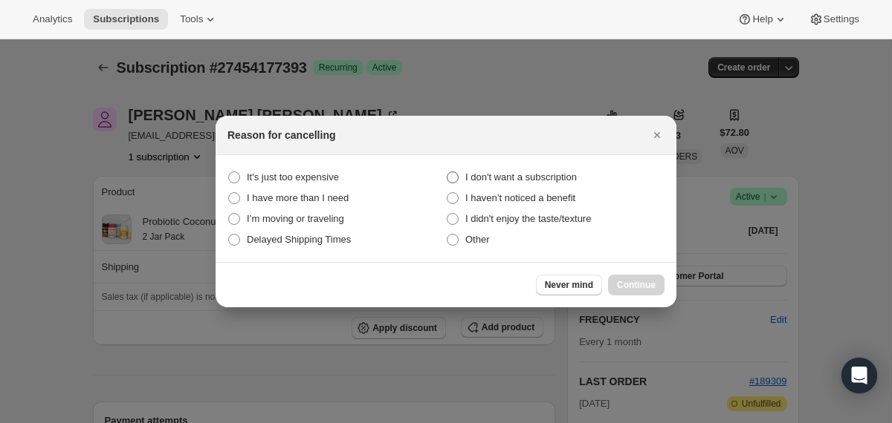
click at [525, 177] on span "I don't want a subscription" at bounding box center [520, 177] width 111 height 11
click at [447, 172] on subscription "I don't want a subscription" at bounding box center [446, 172] width 1 height 1
radio subscription "true"
click at [625, 281] on span "Continue" at bounding box center [636, 285] width 39 height 12
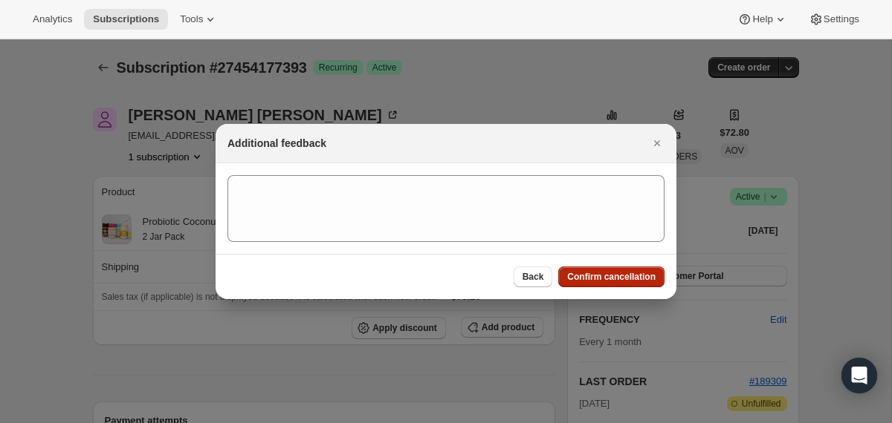
click at [625, 281] on span "Confirm cancellation" at bounding box center [611, 277] width 88 height 12
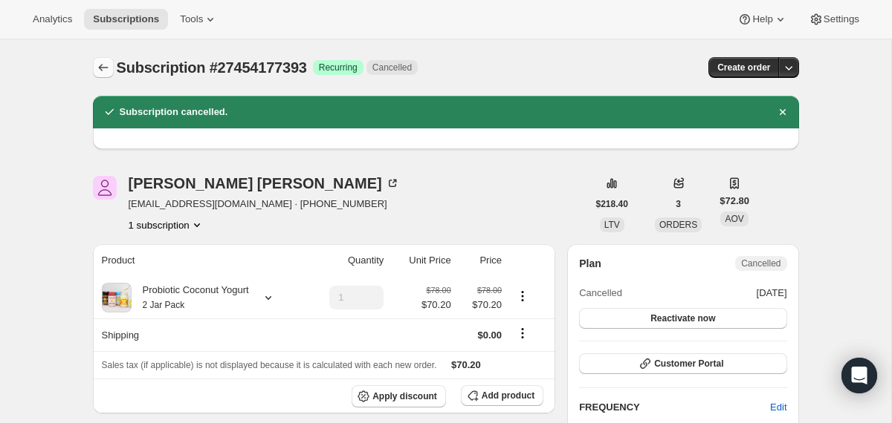
click at [108, 69] on icon "Subscriptions" at bounding box center [103, 67] width 15 height 15
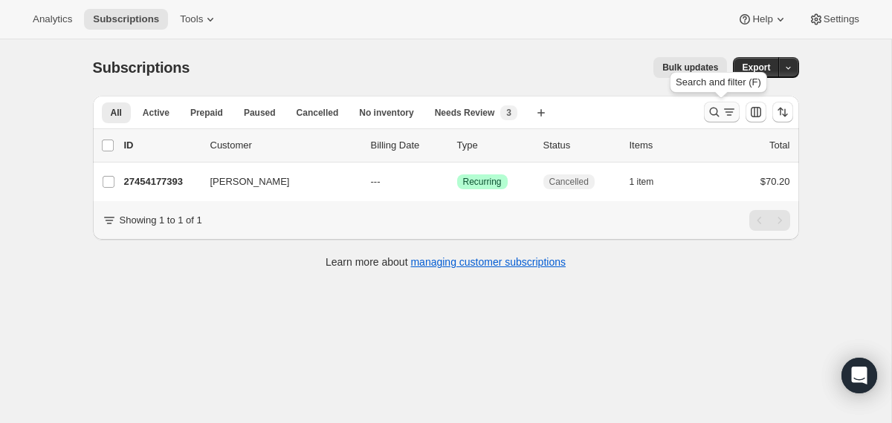
click at [717, 111] on icon "Search and filter results" at bounding box center [714, 112] width 15 height 15
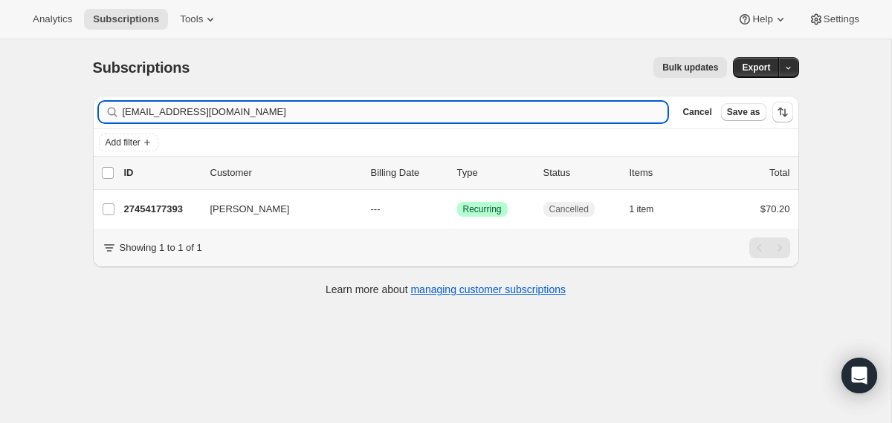
click at [560, 113] on input "krisearwood@yahoo.com" at bounding box center [395, 112] width 545 height 21
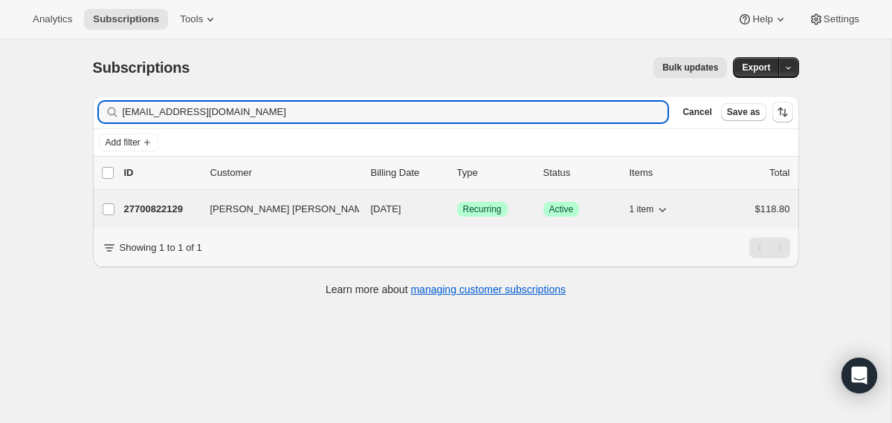
type input "[EMAIL_ADDRESS][DOMAIN_NAME]"
click at [365, 211] on div "27700822129 Mardin Zangana 10/30/2025 Success Recurring Success Active 1 item $…" at bounding box center [457, 209] width 666 height 21
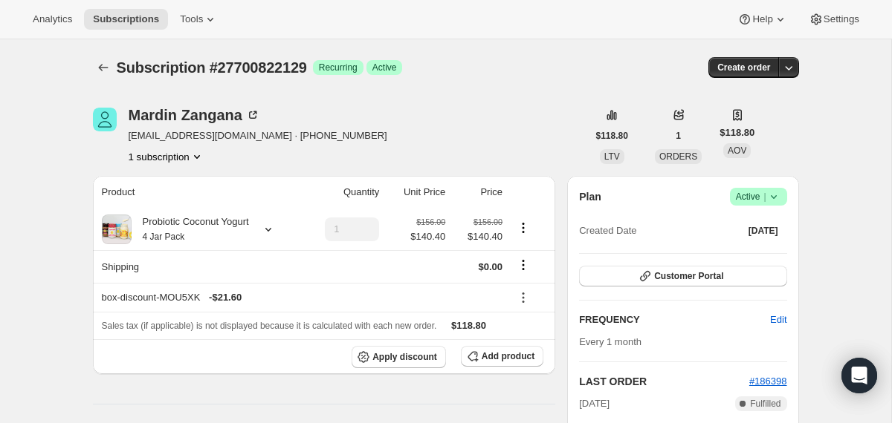
click at [777, 195] on icon at bounding box center [773, 196] width 15 height 15
click at [741, 252] on span "Cancel subscription" at bounding box center [752, 251] width 84 height 11
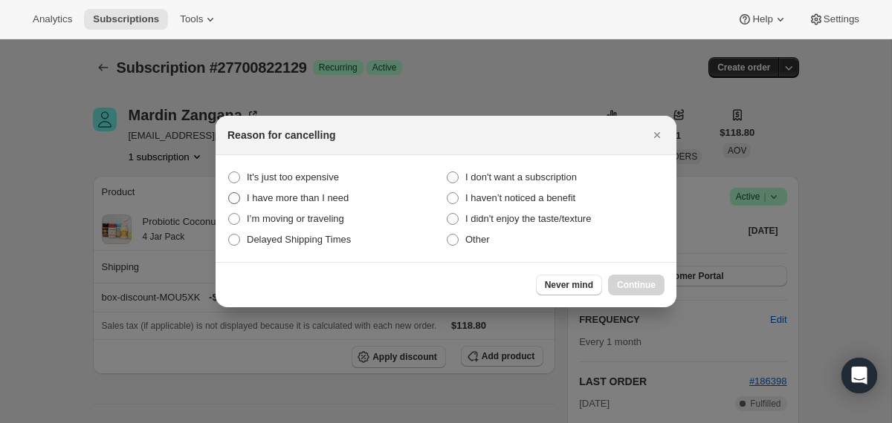
click at [331, 202] on span "I have more than I need" at bounding box center [298, 197] width 102 height 11
click at [229, 193] on need "I have more than I need" at bounding box center [228, 192] width 1 height 1
radio need "true"
click at [304, 219] on span "I’m moving or traveling" at bounding box center [295, 218] width 97 height 11
click at [229, 214] on traveling "I’m moving or traveling" at bounding box center [228, 213] width 1 height 1
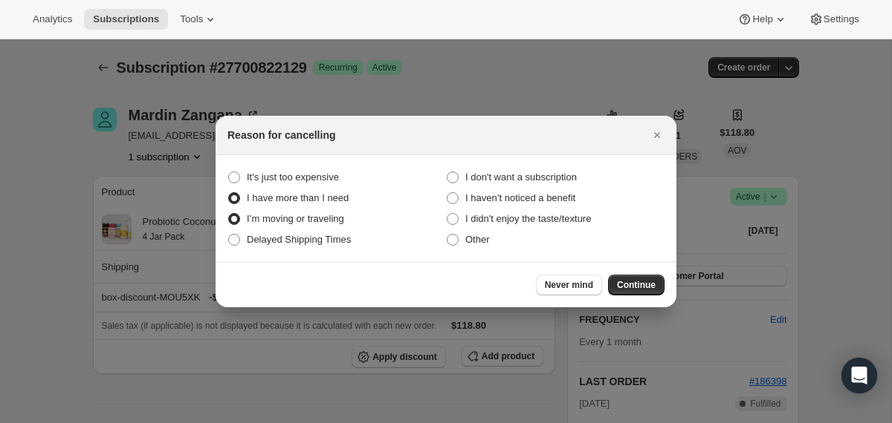
radio traveling "true"
radio need "false"
click at [617, 279] on button "Continue" at bounding box center [636, 285] width 56 height 21
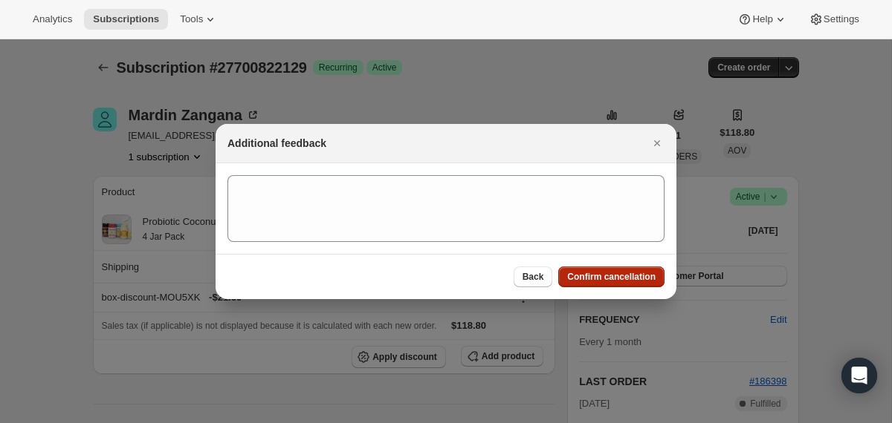
click at [617, 279] on span "Confirm cancellation" at bounding box center [611, 277] width 88 height 12
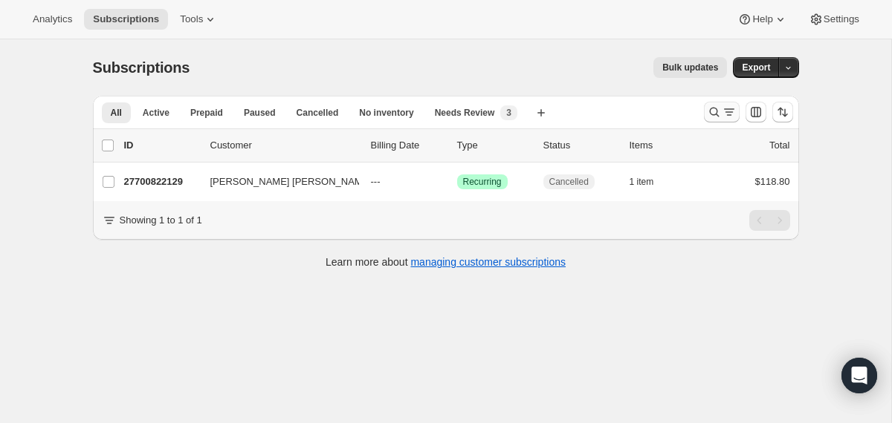
click at [711, 111] on icon "Search and filter results" at bounding box center [714, 112] width 15 height 15
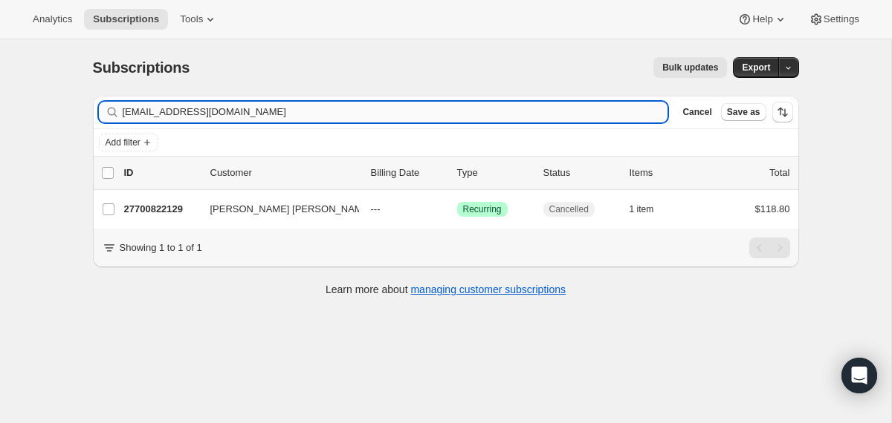
click at [530, 109] on input "[EMAIL_ADDRESS][DOMAIN_NAME]" at bounding box center [395, 112] width 545 height 21
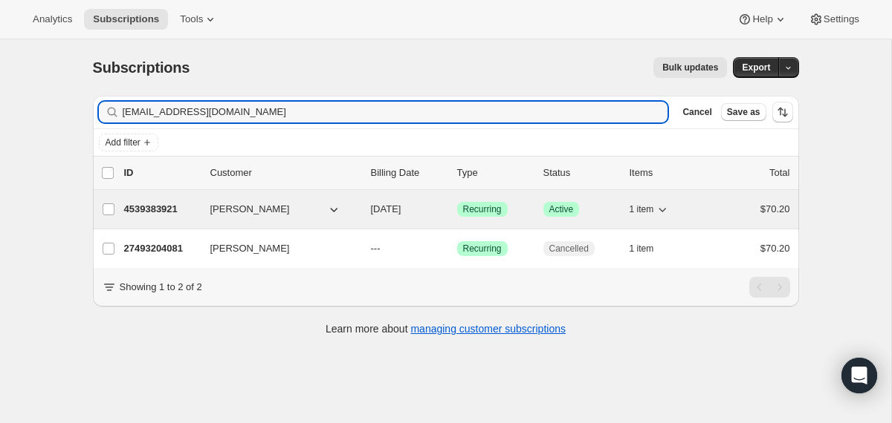
type input "[EMAIL_ADDRESS][DOMAIN_NAME]"
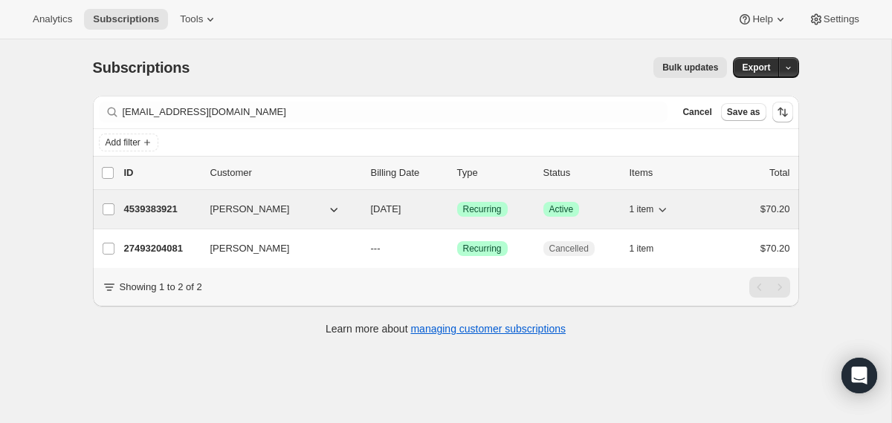
click at [366, 200] on div "4539383921 [PERSON_NAME] [DATE] Success Recurring Success Active 1 item $70.20" at bounding box center [457, 209] width 666 height 21
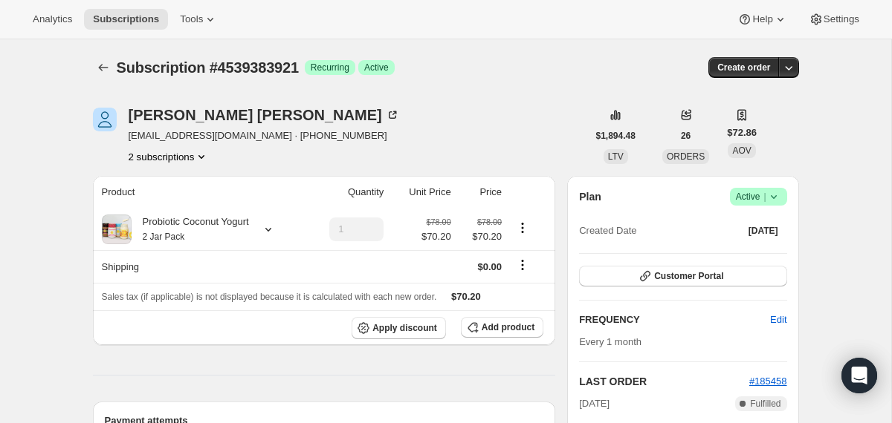
click at [774, 196] on icon at bounding box center [773, 197] width 6 height 4
click at [751, 256] on span "Cancel subscription" at bounding box center [752, 251] width 84 height 11
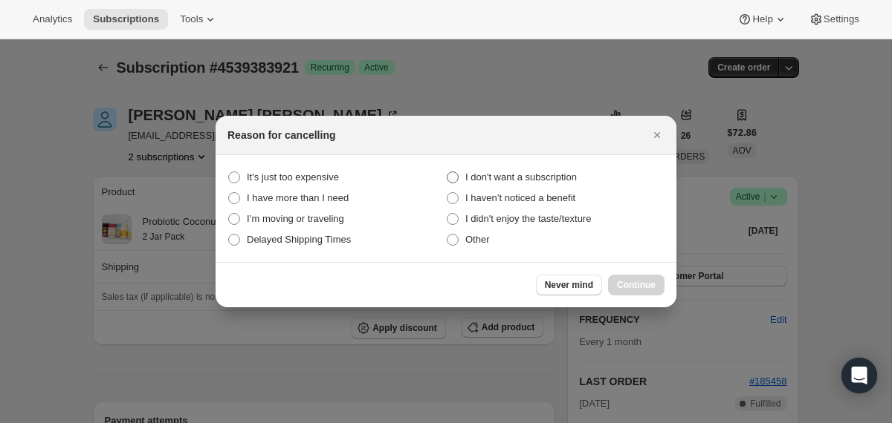
click at [507, 177] on span "I don't want a subscription" at bounding box center [520, 177] width 111 height 11
click at [447, 172] on subscription "I don't want a subscription" at bounding box center [446, 172] width 1 height 1
radio subscription "true"
click at [623, 276] on button "Continue" at bounding box center [636, 285] width 56 height 21
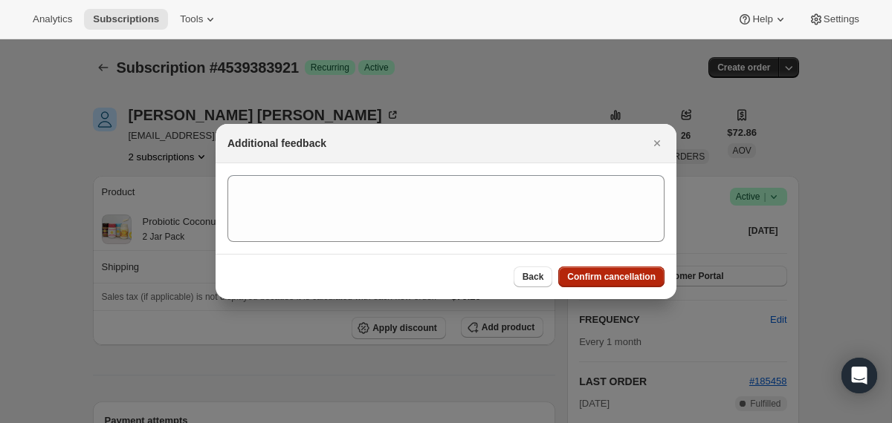
click at [617, 278] on span "Confirm cancellation" at bounding box center [611, 277] width 88 height 12
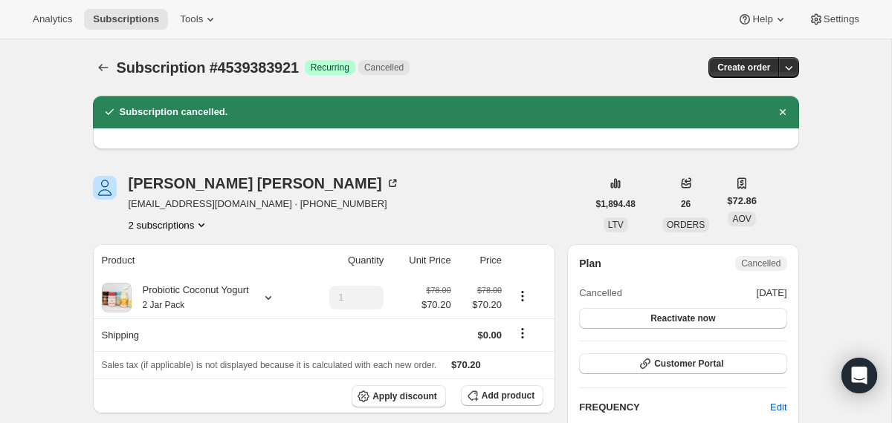
click at [103, 68] on icon "Subscriptions" at bounding box center [103, 67] width 15 height 15
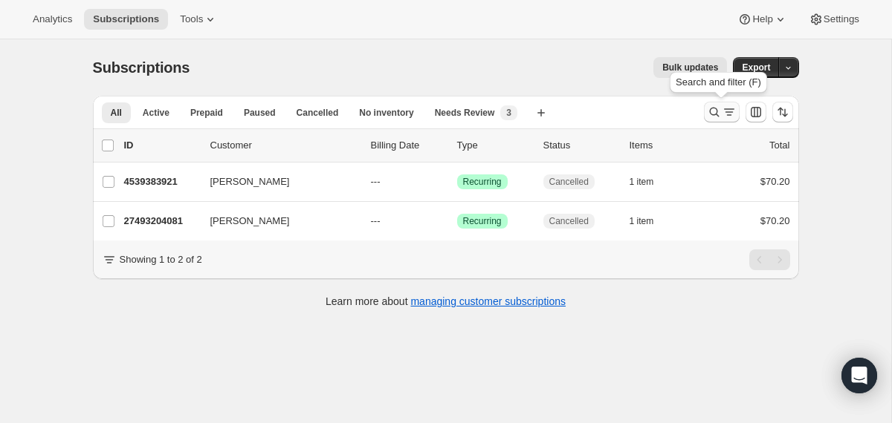
click at [715, 108] on icon "Search and filter results" at bounding box center [714, 112] width 15 height 15
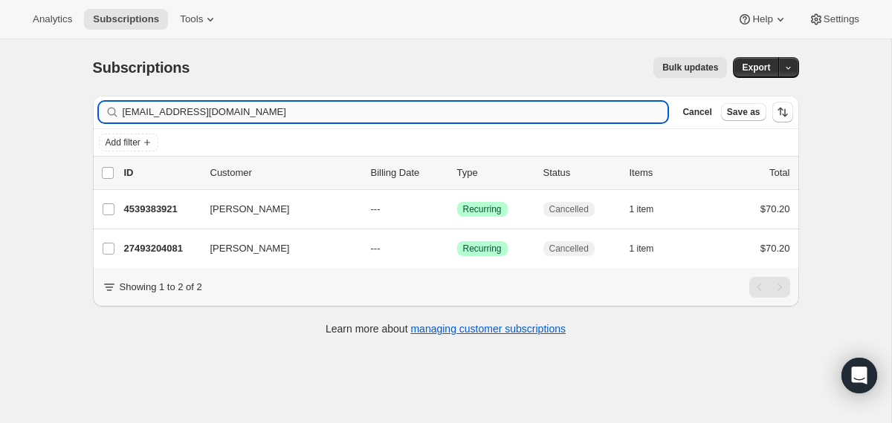
click at [516, 109] on input "[EMAIL_ADDRESS][DOMAIN_NAME]" at bounding box center [395, 112] width 545 height 21
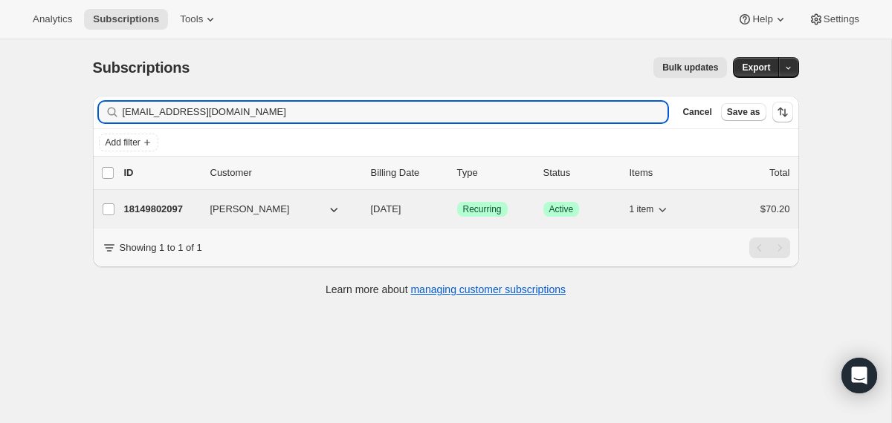
type input "[EMAIL_ADDRESS][DOMAIN_NAME]"
click at [361, 211] on div "18149802097 [PERSON_NAME] [DATE] Success Recurring Success Active 1 item $70.20" at bounding box center [457, 209] width 666 height 21
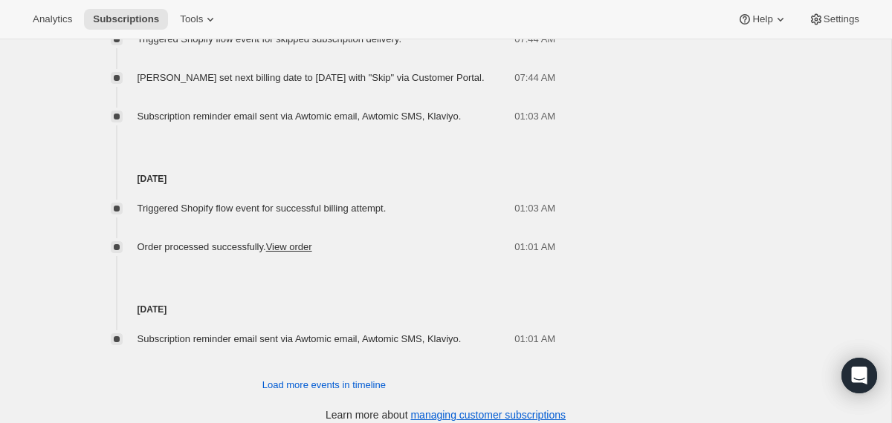
scroll to position [903, 0]
click at [276, 392] on span "Load more events in timeline" at bounding box center [323, 384] width 123 height 15
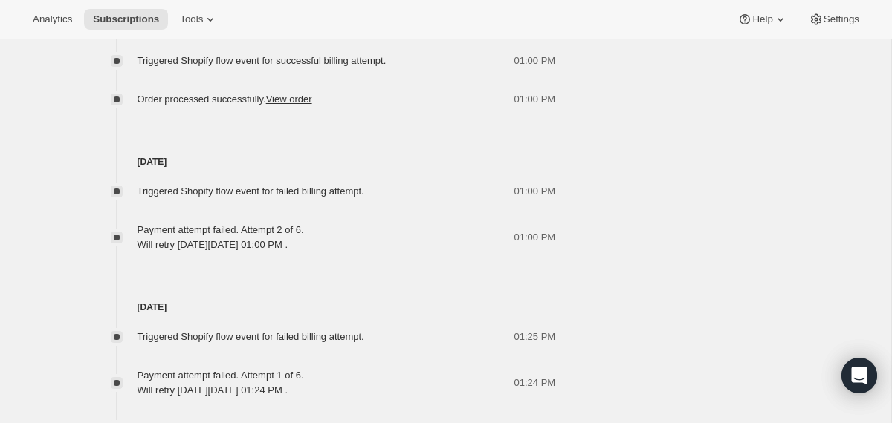
scroll to position [1721, 0]
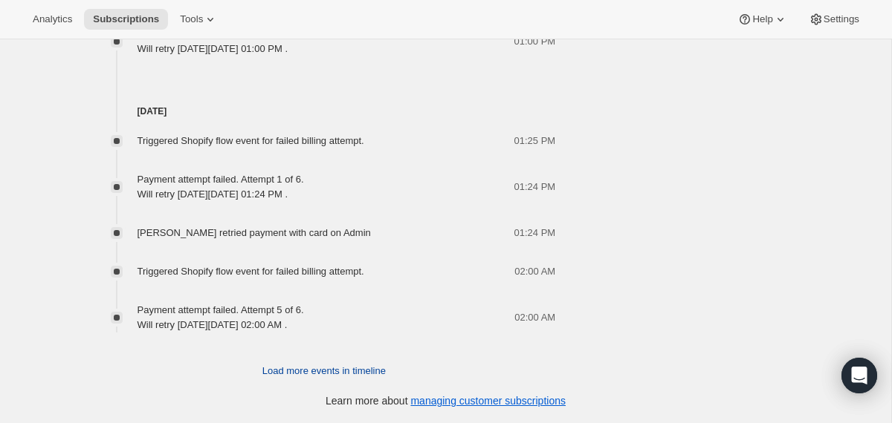
click at [376, 375] on span "Load more events in timeline" at bounding box center [323, 371] width 123 height 15
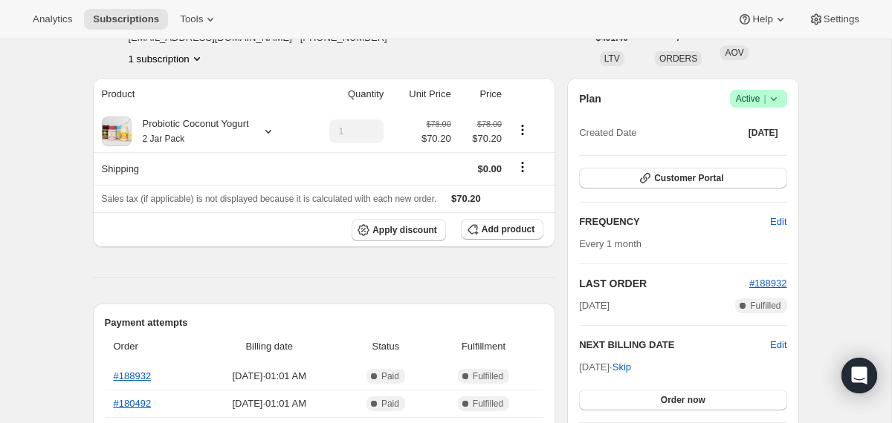
scroll to position [0, 0]
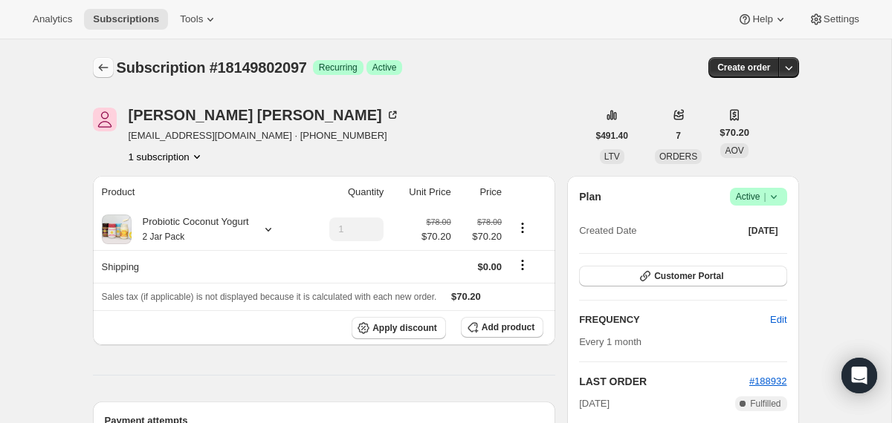
click at [100, 70] on icon "Subscriptions" at bounding box center [103, 67] width 10 height 7
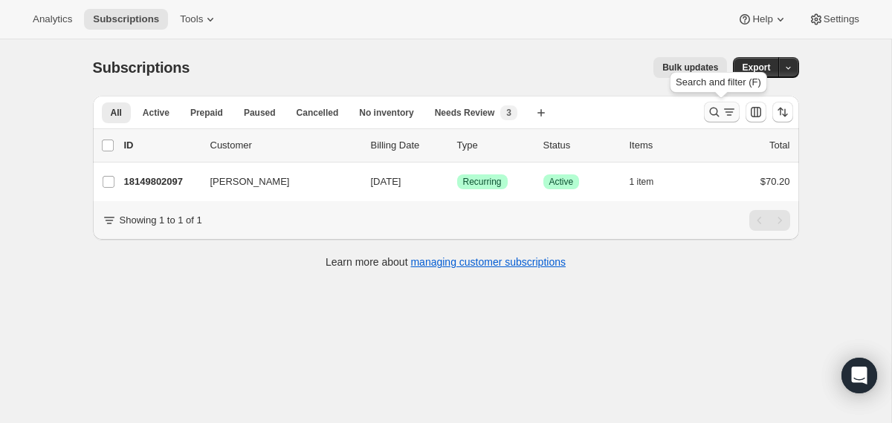
click at [714, 111] on icon "Search and filter results" at bounding box center [714, 112] width 15 height 15
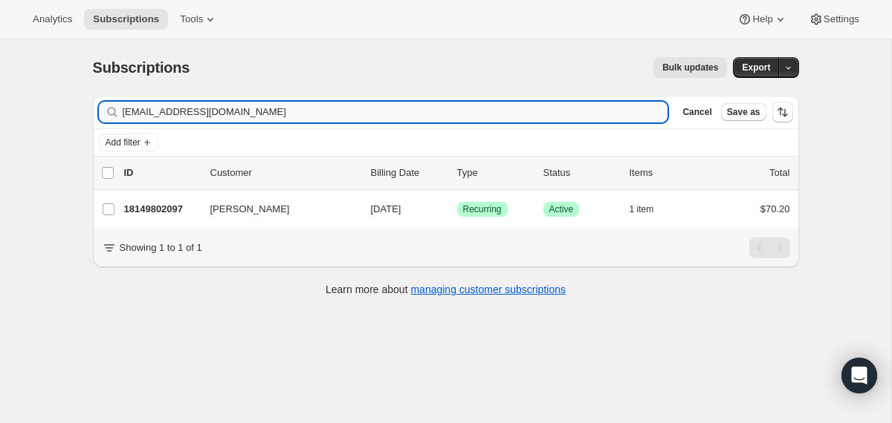
click at [499, 102] on input "[EMAIL_ADDRESS][DOMAIN_NAME]" at bounding box center [395, 112] width 545 height 21
click at [501, 106] on input "[EMAIL_ADDRESS][DOMAIN_NAME]" at bounding box center [395, 112] width 545 height 21
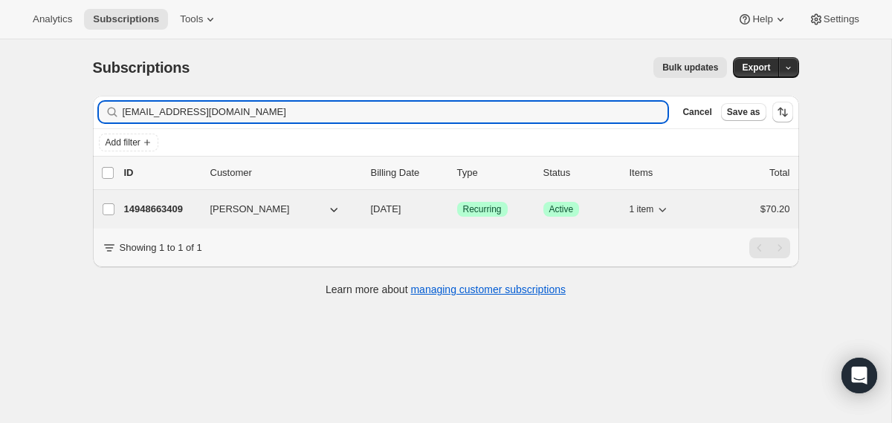
type input "[EMAIL_ADDRESS][DOMAIN_NAME]"
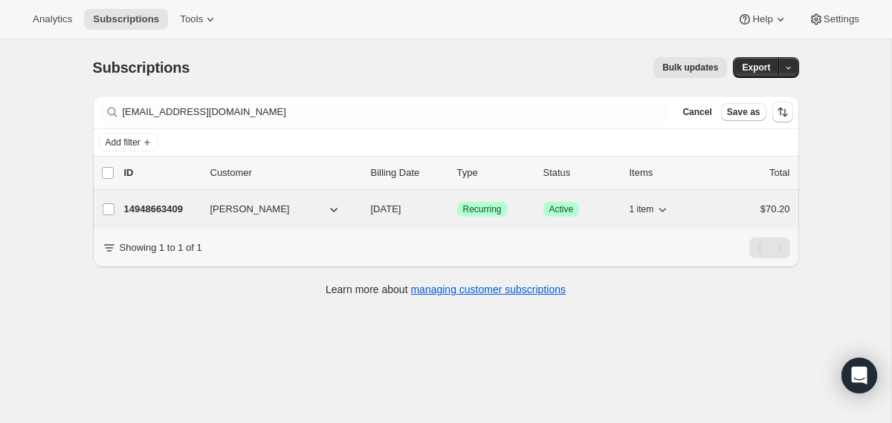
click at [361, 210] on div "14948663409 [PERSON_NAME] [DATE] Success Recurring Success Active 1 item $70.20" at bounding box center [457, 209] width 666 height 21
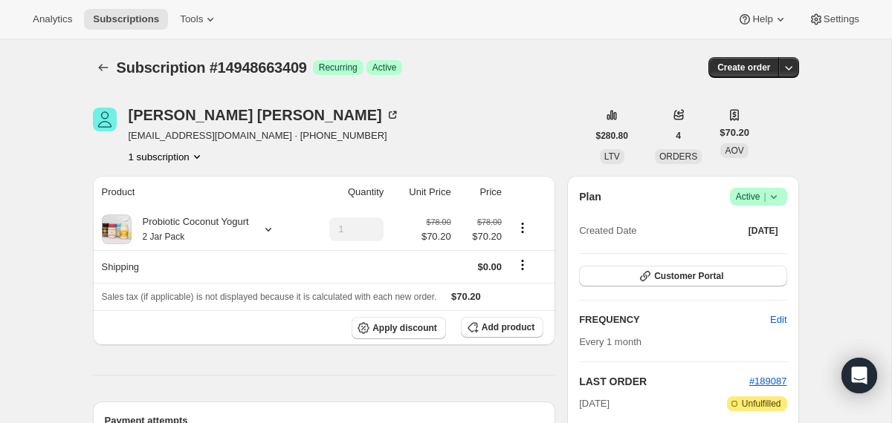
click at [774, 202] on icon at bounding box center [773, 196] width 15 height 15
click at [755, 248] on span "Cancel subscription" at bounding box center [752, 251] width 84 height 11
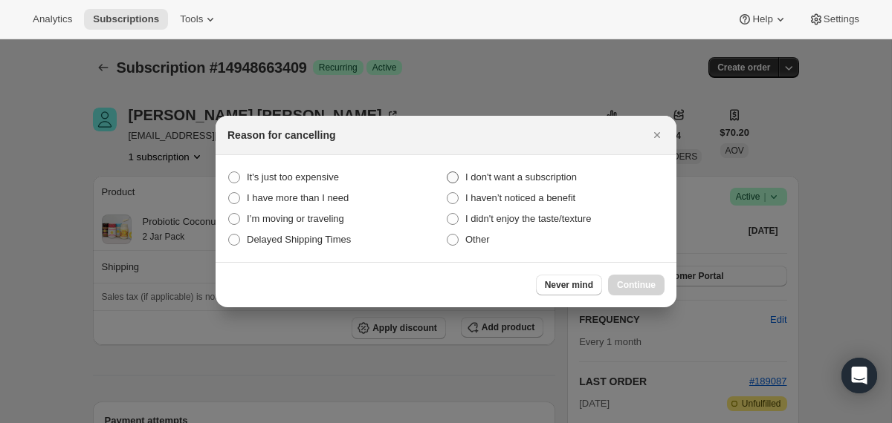
click at [546, 176] on span "I don't want a subscription" at bounding box center [520, 177] width 111 height 11
click at [447, 172] on subscription "I don't want a subscription" at bounding box center [446, 172] width 1 height 1
radio subscription "true"
click at [639, 285] on span "Continue" at bounding box center [636, 285] width 39 height 12
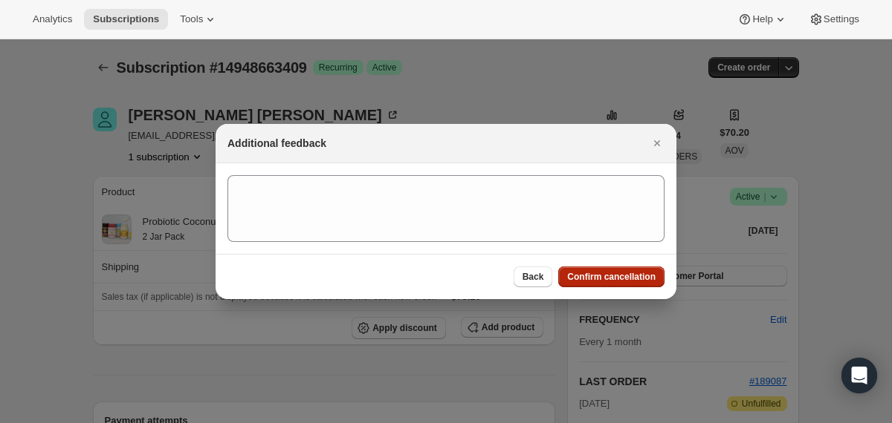
click at [633, 276] on span "Confirm cancellation" at bounding box center [611, 277] width 88 height 12
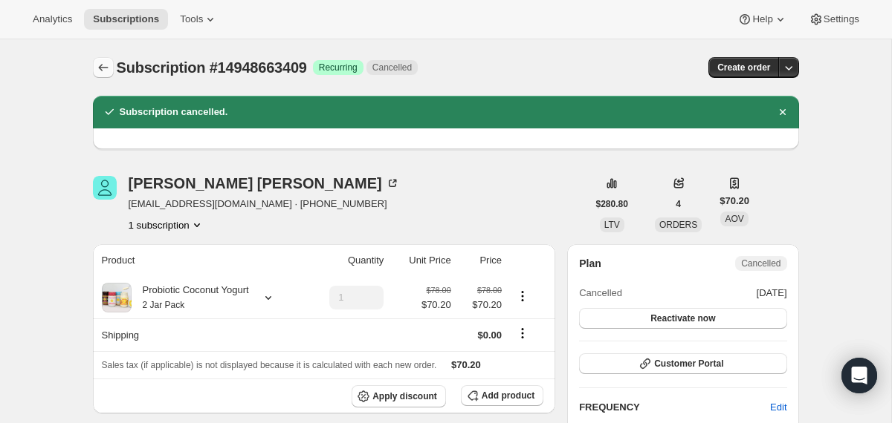
click at [102, 69] on icon "Subscriptions" at bounding box center [103, 67] width 15 height 15
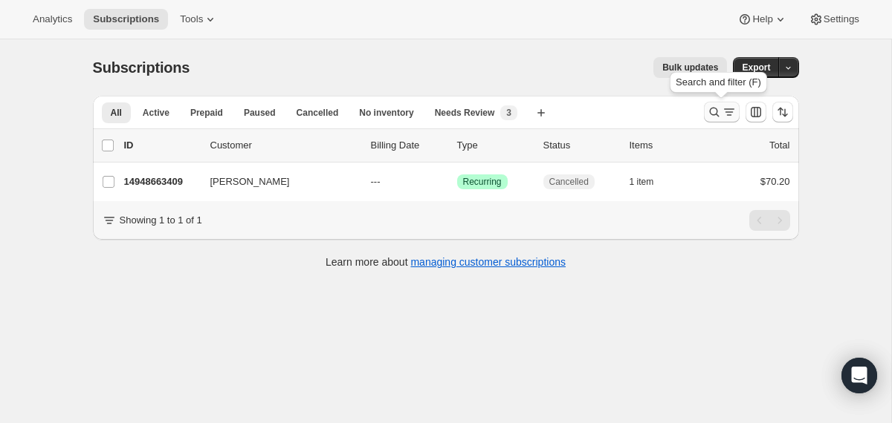
click at [709, 112] on icon "Search and filter results" at bounding box center [714, 113] width 10 height 10
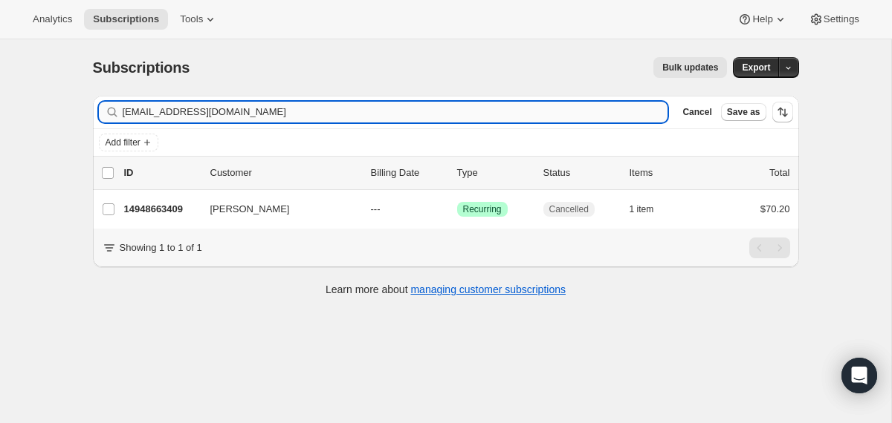
click at [523, 120] on input "[EMAIL_ADDRESS][DOMAIN_NAME]" at bounding box center [395, 112] width 545 height 21
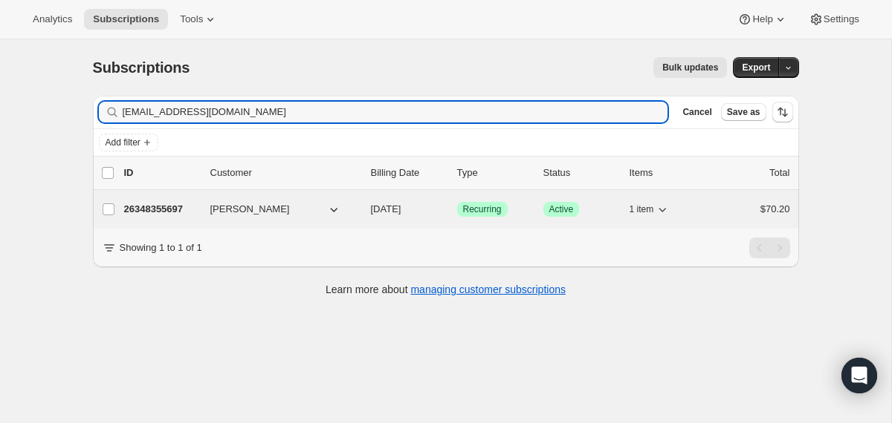
type input "[EMAIL_ADDRESS][DOMAIN_NAME]"
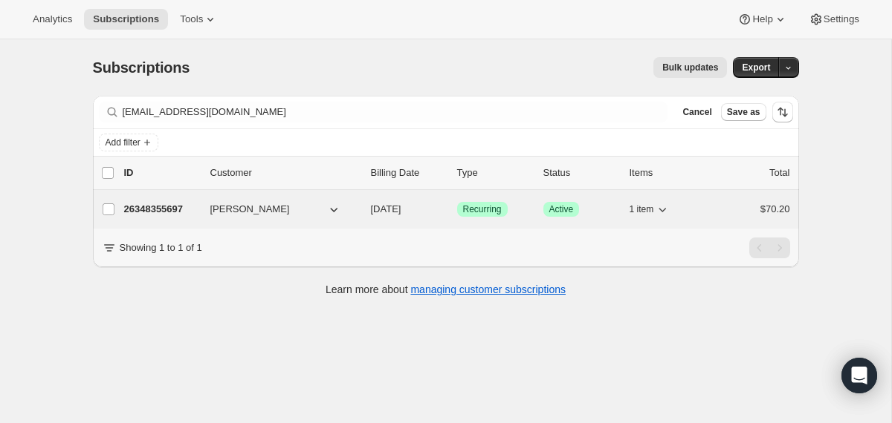
click at [365, 207] on div "26348355697 [PERSON_NAME] [DATE] Success Recurring Success Active 1 item $70.20" at bounding box center [457, 209] width 666 height 21
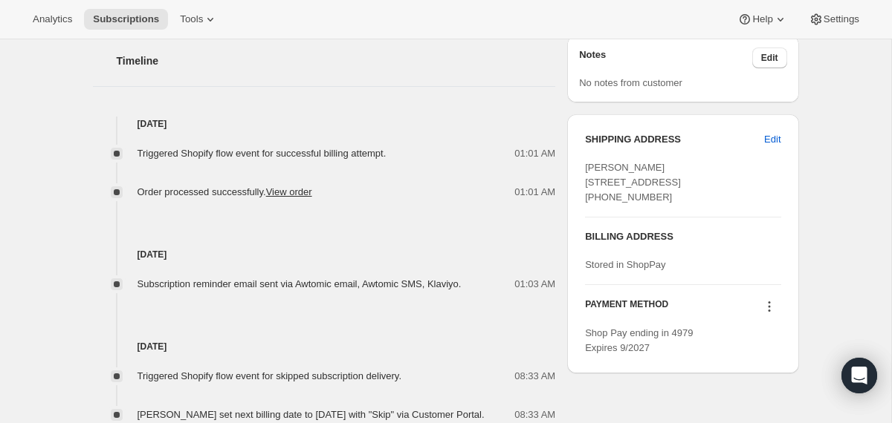
scroll to position [537, 0]
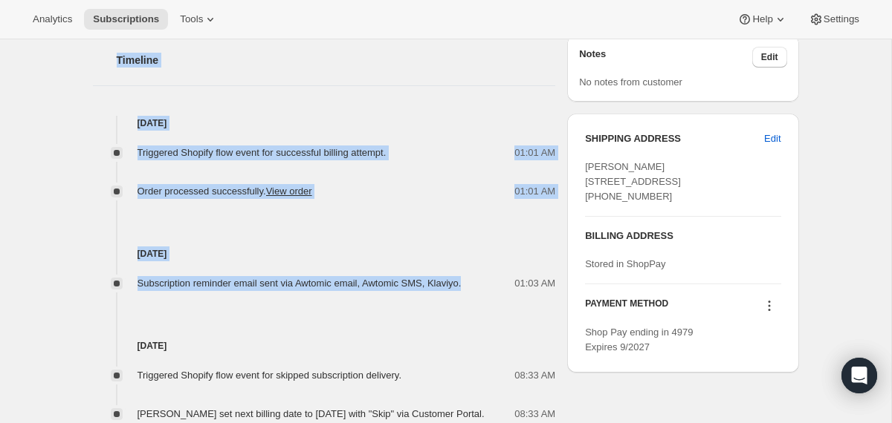
drag, startPoint x: 488, startPoint y: 285, endPoint x: 436, endPoint y: 74, distance: 217.3
click at [436, 74] on div "Timeline [DATE] Triggered Shopify flow event for successful billing attempt. 01…" at bounding box center [324, 326] width 463 height 607
copy div "Timeline [DATE] Triggered Shopify flow event for successful billing attempt. 01…"
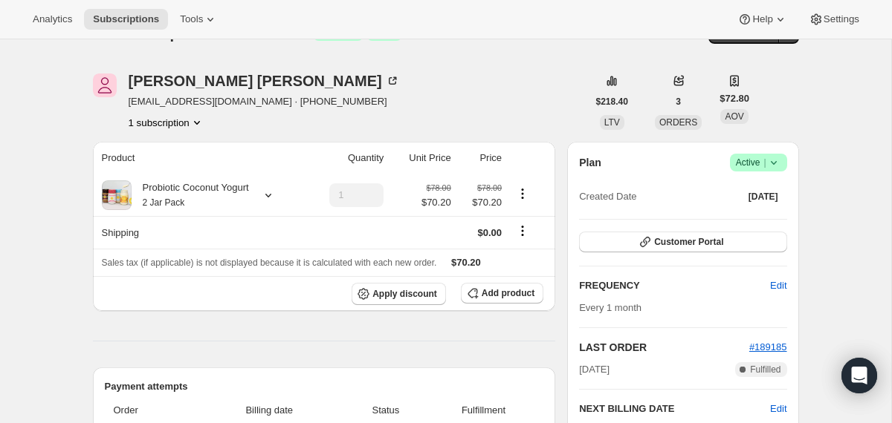
scroll to position [0, 0]
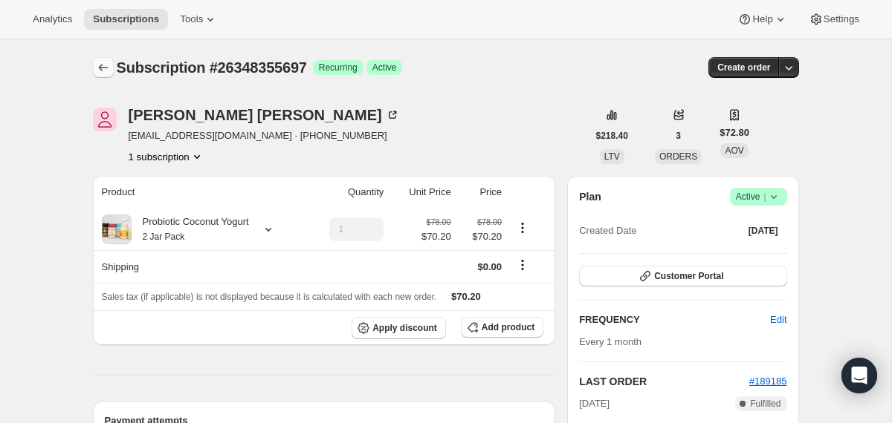
click at [104, 71] on icon "Subscriptions" at bounding box center [103, 67] width 15 height 15
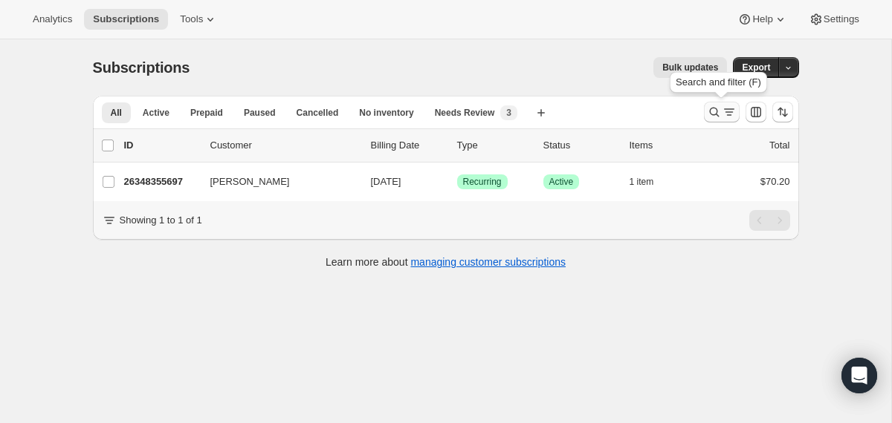
click at [709, 111] on icon "Search and filter results" at bounding box center [714, 113] width 10 height 10
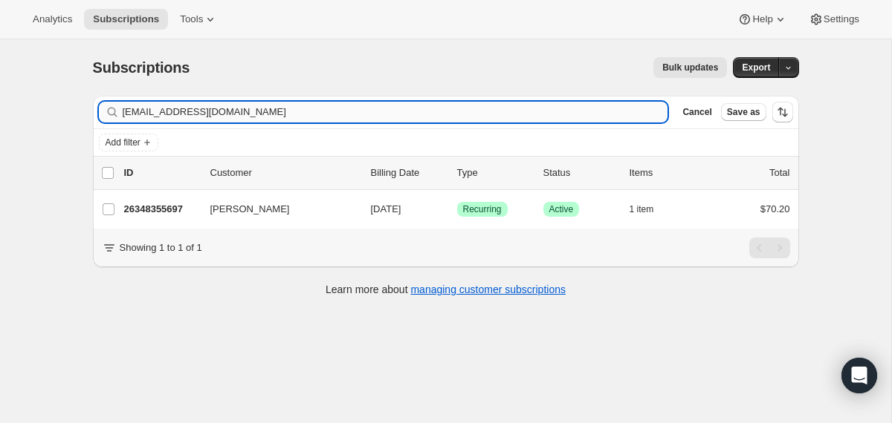
click at [497, 111] on input "[EMAIL_ADDRESS][DOMAIN_NAME]" at bounding box center [395, 112] width 545 height 21
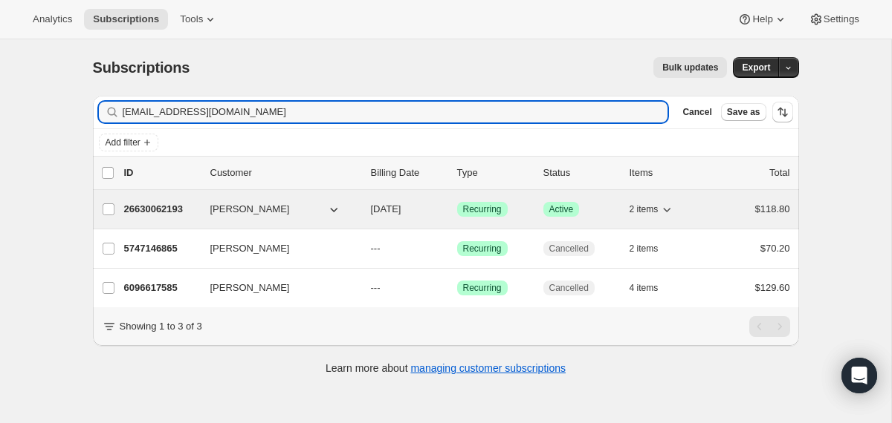
type input "[EMAIL_ADDRESS][DOMAIN_NAME]"
click at [364, 210] on div "26630062193 [PERSON_NAME] [DATE] Success Recurring Success Active 2 items $118.…" at bounding box center [457, 209] width 666 height 21
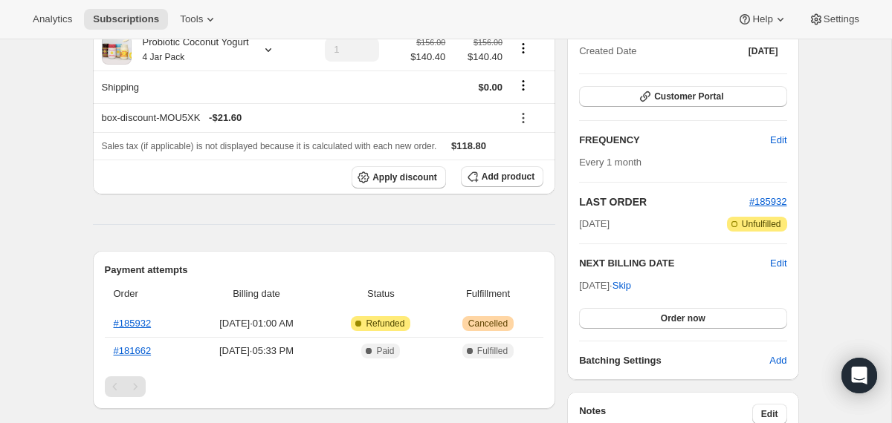
scroll to position [181, 0]
click at [771, 260] on span "Edit" at bounding box center [778, 263] width 16 height 15
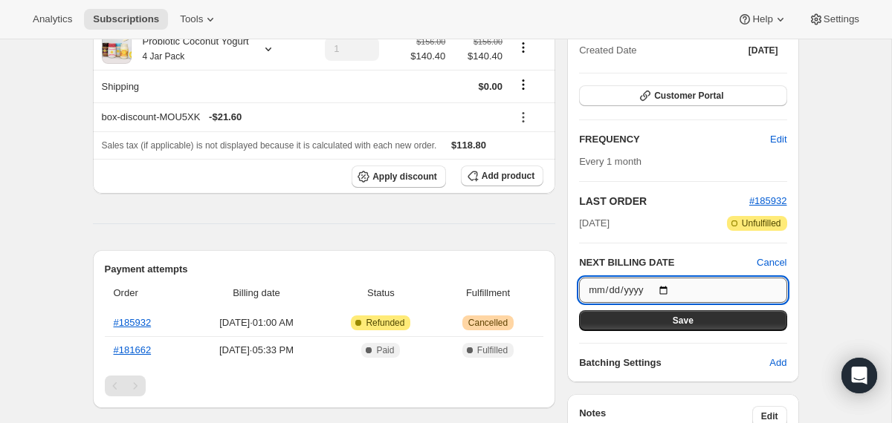
click at [666, 286] on input "[DATE]" at bounding box center [682, 290] width 207 height 25
type input "[DATE]"
click at [608, 316] on button "Save" at bounding box center [682, 321] width 207 height 21
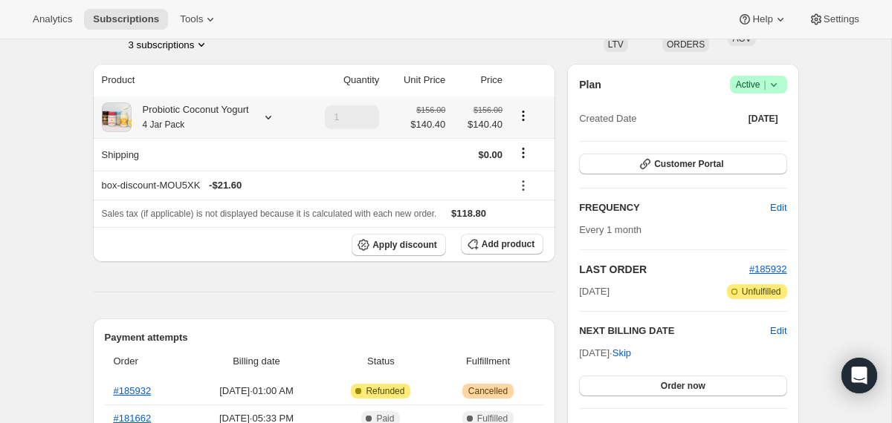
scroll to position [0, 0]
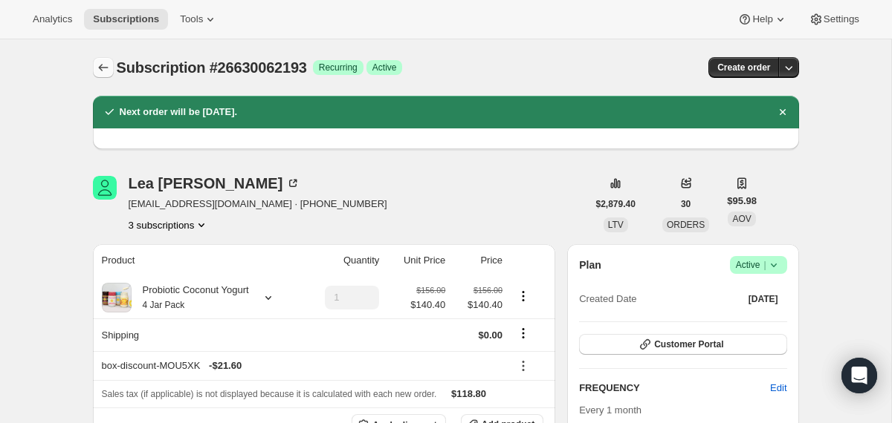
click at [99, 70] on icon "Subscriptions" at bounding box center [103, 67] width 15 height 15
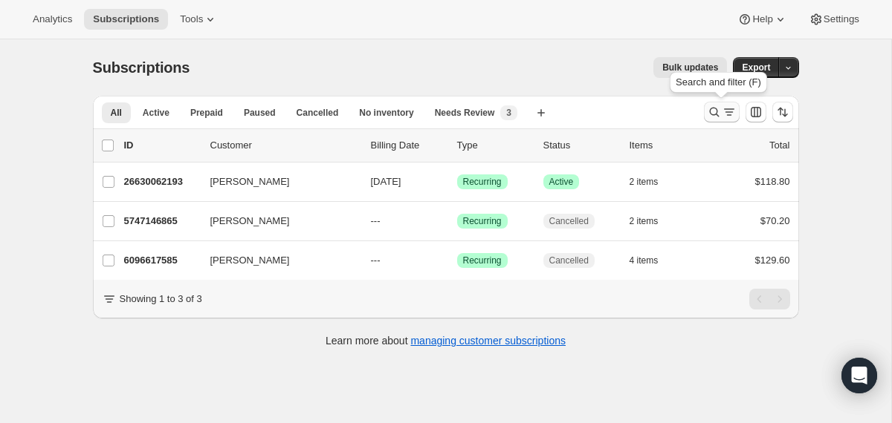
click at [710, 114] on icon "Search and filter results" at bounding box center [714, 113] width 10 height 10
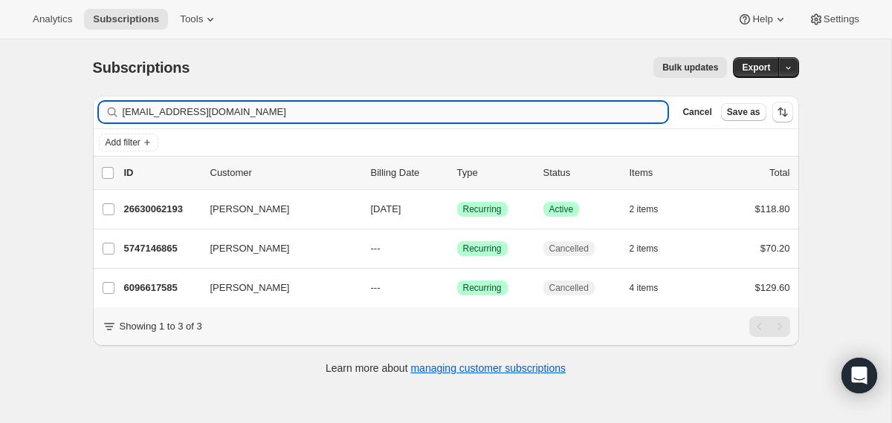
click at [510, 114] on input "[EMAIL_ADDRESS][DOMAIN_NAME]" at bounding box center [395, 112] width 545 height 21
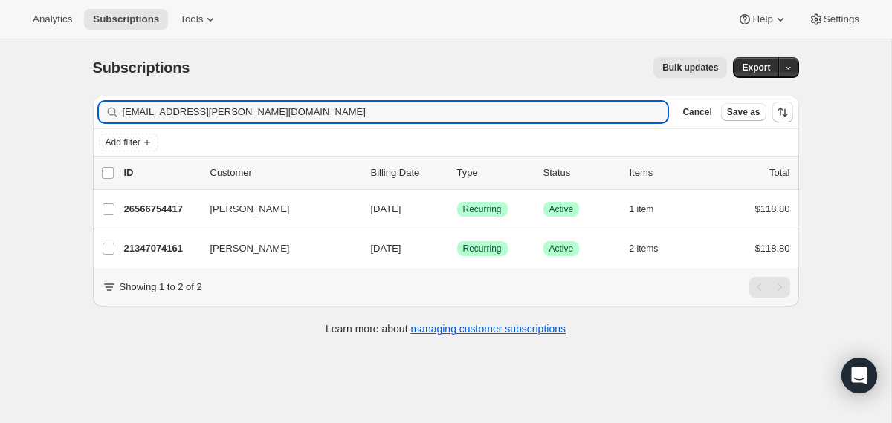
type input "[EMAIL_ADDRESS][PERSON_NAME][DOMAIN_NAME]"
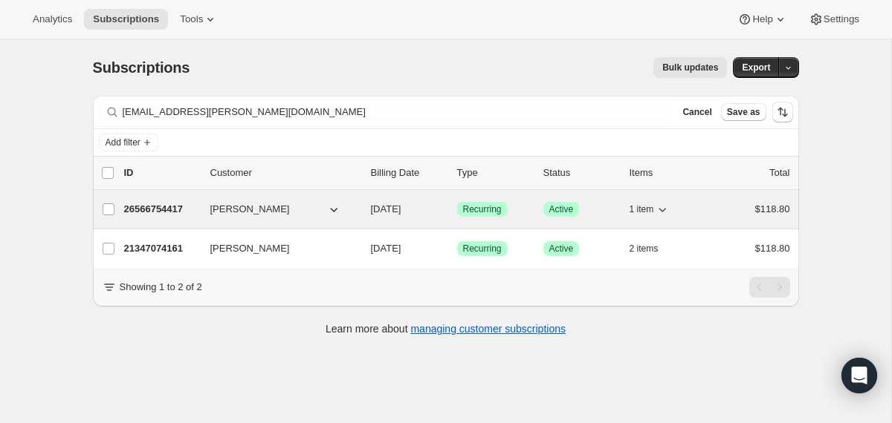
click at [365, 212] on div "26566754417 [PERSON_NAME] [DATE] Success Recurring Success Active 1 item $118.80" at bounding box center [457, 209] width 666 height 21
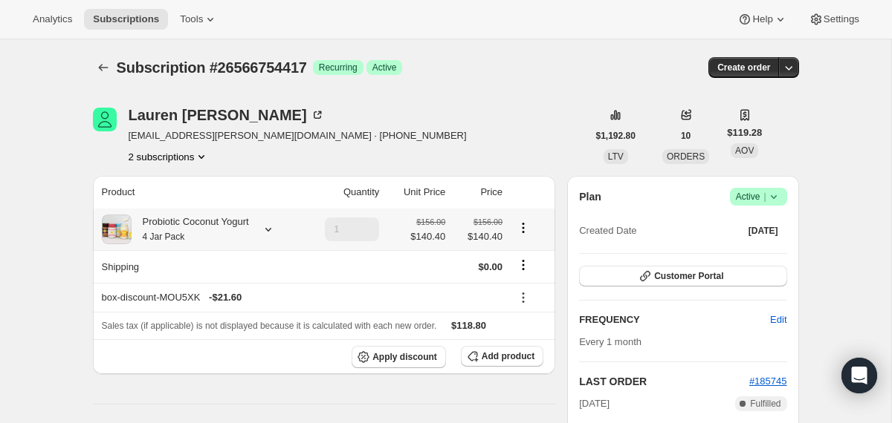
click at [214, 229] on div "Probiotic Coconut Yogurt 4 Jar Pack" at bounding box center [189, 230] width 117 height 30
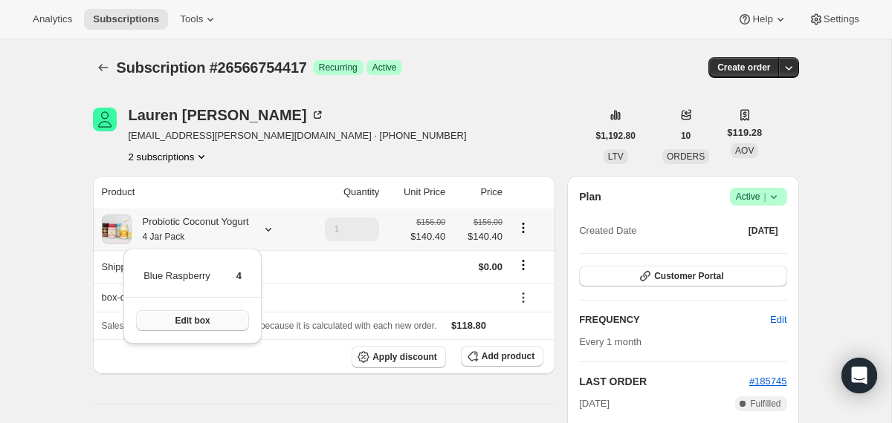
click at [203, 328] on button "Edit box" at bounding box center [192, 321] width 113 height 21
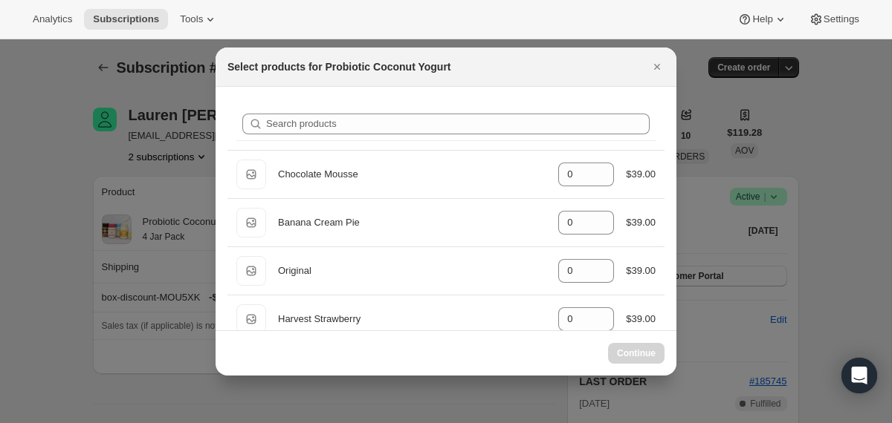
select select "gid://shopify/ProductVariant/40210939641969"
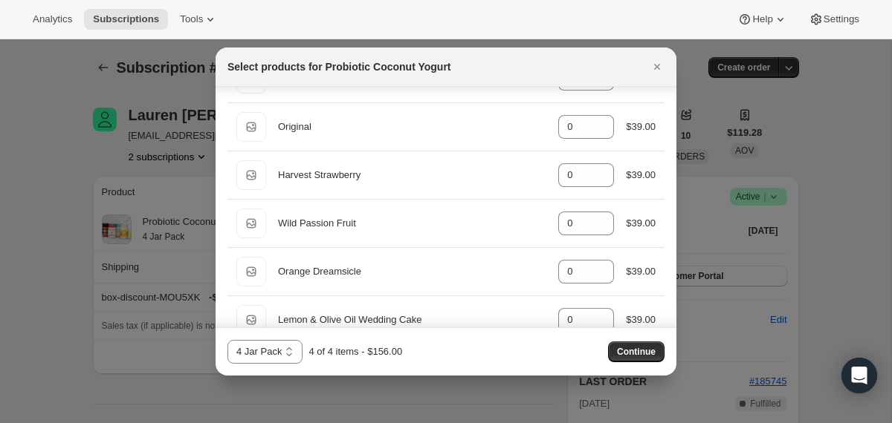
scroll to position [131, 0]
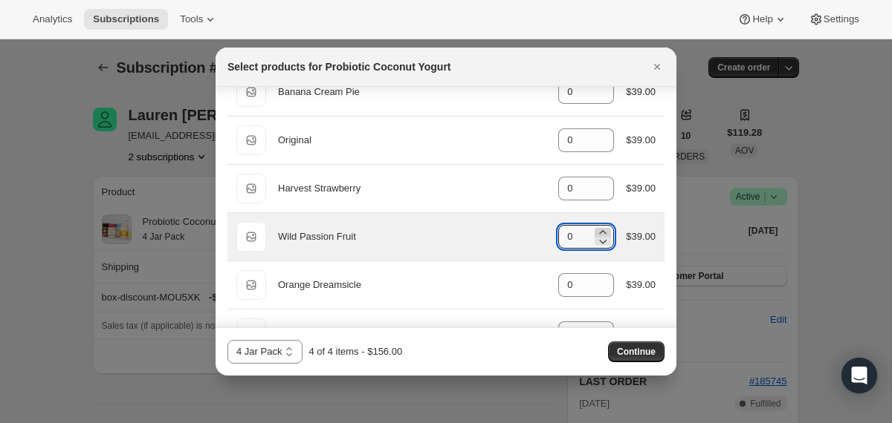
click at [600, 231] on icon ":r16i:" at bounding box center [602, 232] width 15 height 15
type input "4"
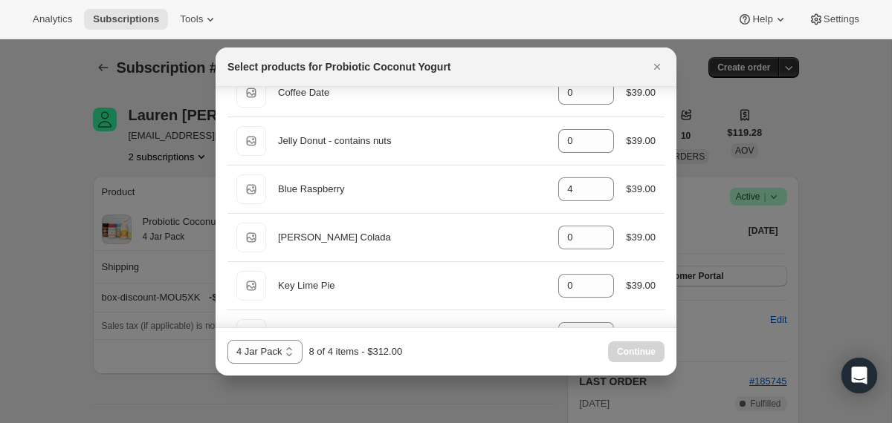
scroll to position [608, 0]
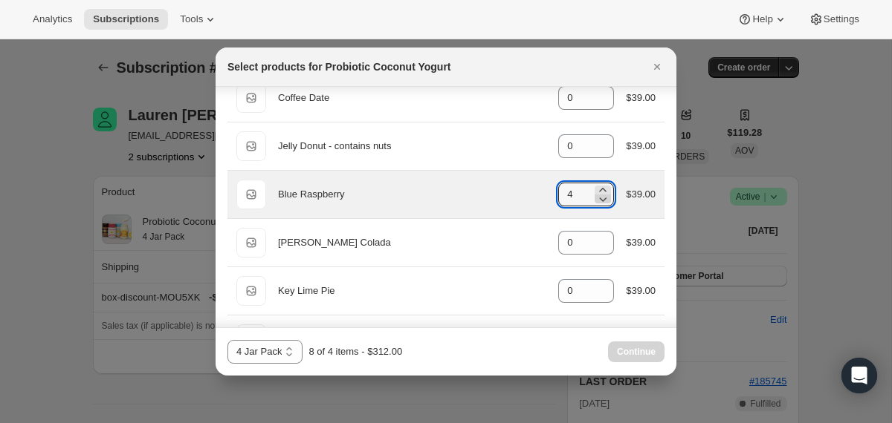
click at [605, 198] on icon ":r16i:" at bounding box center [602, 199] width 15 height 15
type input "0"
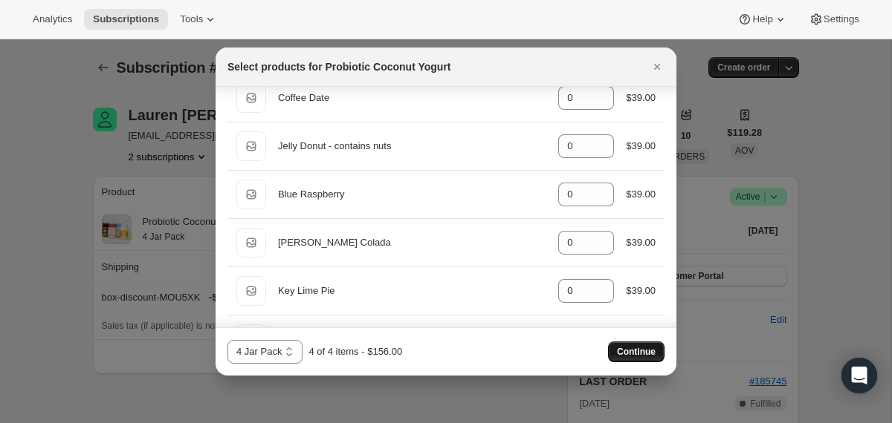
click at [623, 358] on button "Continue" at bounding box center [636, 352] width 56 height 21
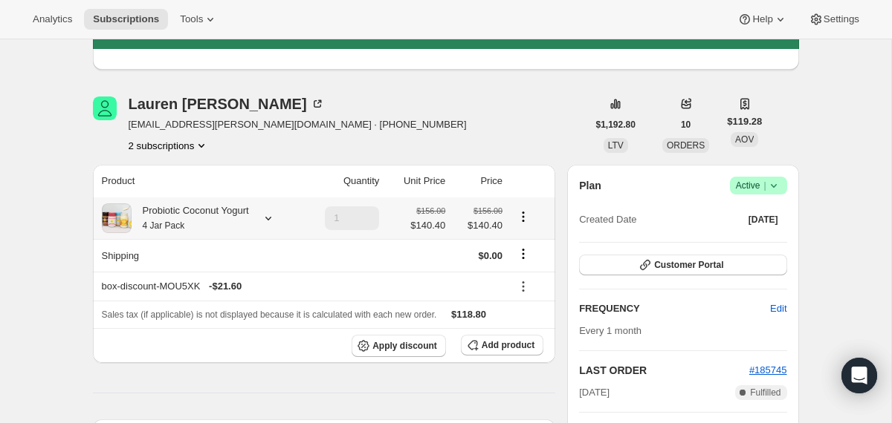
scroll to position [0, 0]
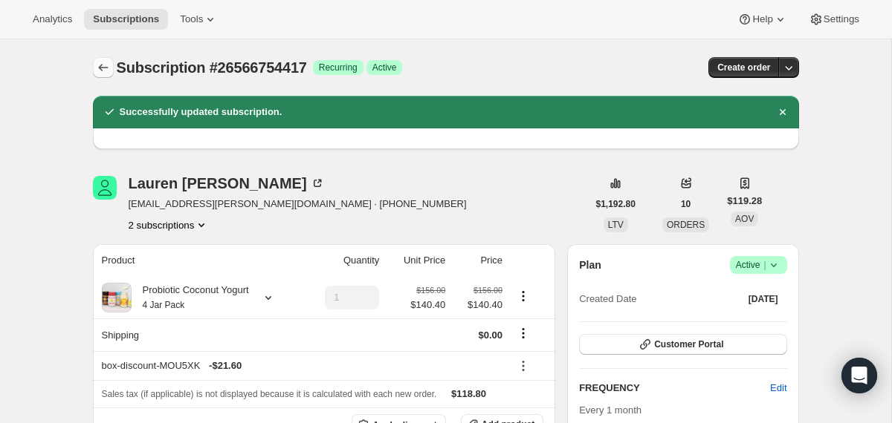
click at [105, 65] on icon "Subscriptions" at bounding box center [103, 67] width 15 height 15
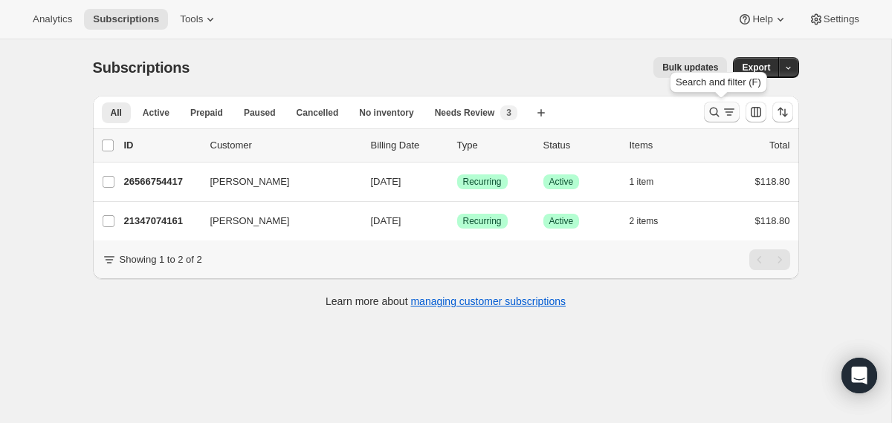
click at [709, 107] on icon "Search and filter results" at bounding box center [714, 112] width 15 height 15
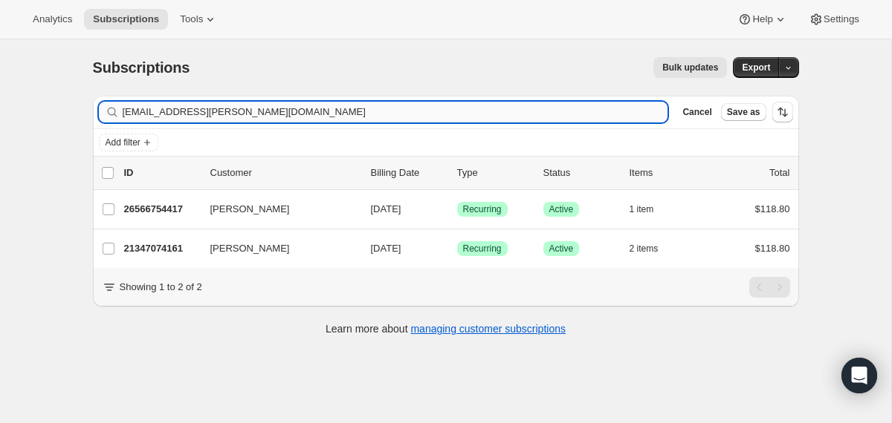
click at [487, 117] on input "[EMAIL_ADDRESS][PERSON_NAME][DOMAIN_NAME]" at bounding box center [395, 112] width 545 height 21
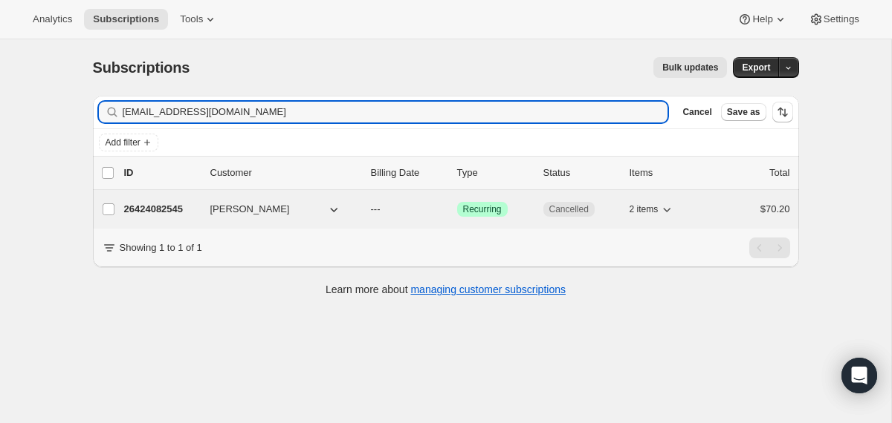
type input "[EMAIL_ADDRESS][DOMAIN_NAME]"
click at [366, 210] on div "26424082545 [PERSON_NAME] --- Success Recurring Cancelled 2 items $70.20" at bounding box center [457, 209] width 666 height 21
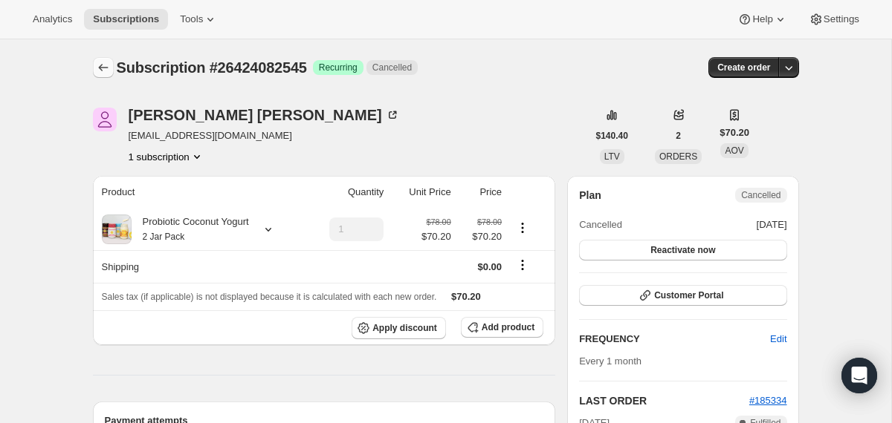
click at [107, 62] on icon "Subscriptions" at bounding box center [103, 67] width 15 height 15
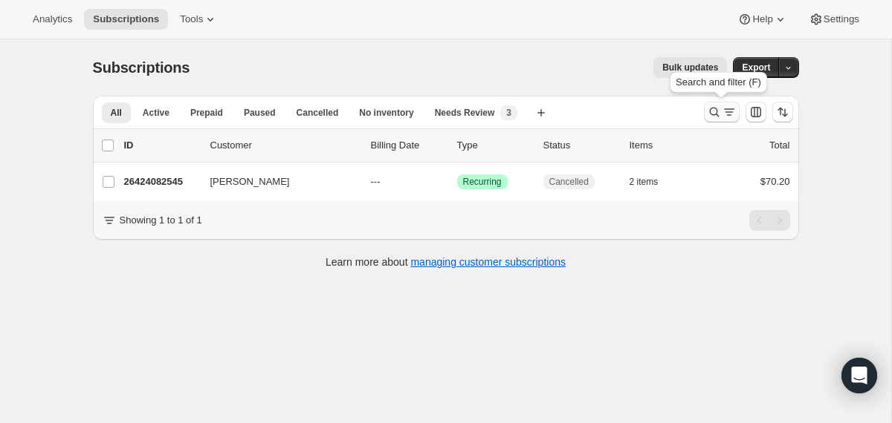
click at [712, 117] on icon "Search and filter results" at bounding box center [714, 112] width 15 height 15
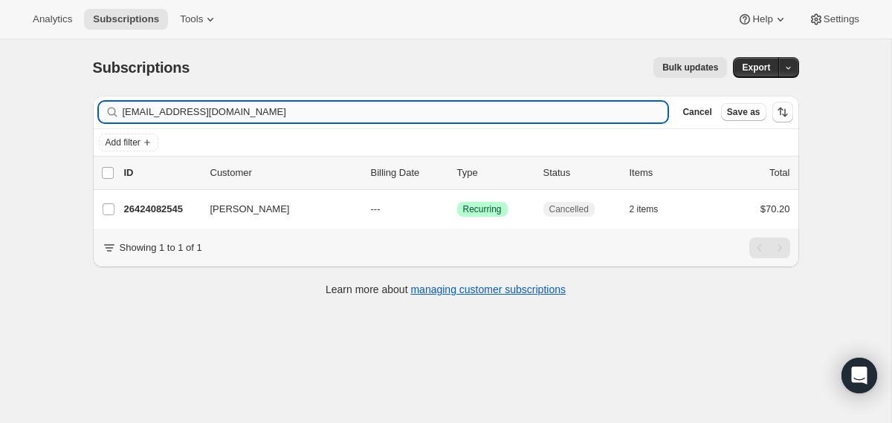
click at [495, 120] on input "[EMAIL_ADDRESS][DOMAIN_NAME]" at bounding box center [395, 112] width 545 height 21
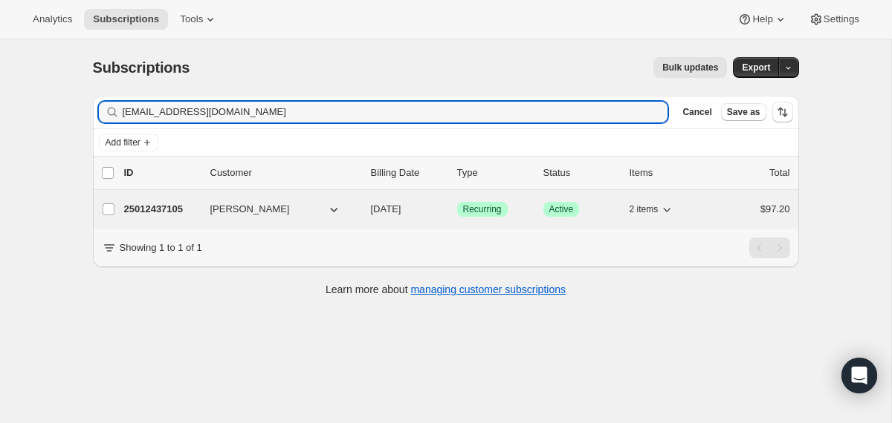
type input "[EMAIL_ADDRESS][DOMAIN_NAME]"
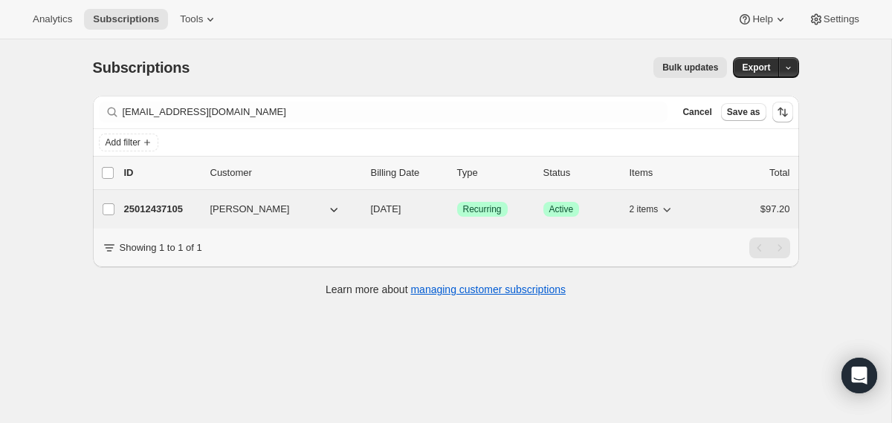
click at [368, 215] on div "25012437105 [PERSON_NAME] [DATE] Success Recurring Success Active 2 items $97.20" at bounding box center [457, 209] width 666 height 21
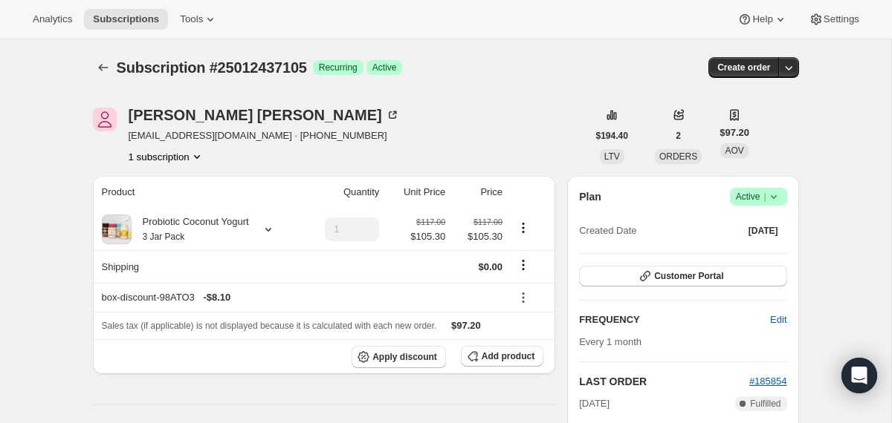
click at [771, 198] on icon at bounding box center [773, 196] width 15 height 15
click at [762, 244] on span "Cancel subscription" at bounding box center [752, 251] width 84 height 15
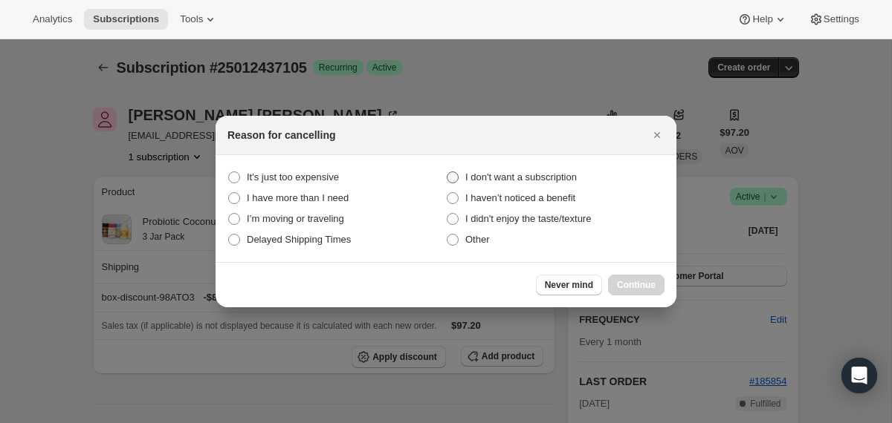
click at [552, 172] on span "I don't want a subscription" at bounding box center [520, 177] width 111 height 11
click at [447, 172] on subscription "I don't want a subscription" at bounding box center [446, 172] width 1 height 1
radio subscription "true"
click at [567, 198] on span "I haven’t noticed a benefit" at bounding box center [520, 197] width 110 height 11
click at [447, 193] on benefit "I haven’t noticed a benefit" at bounding box center [446, 192] width 1 height 1
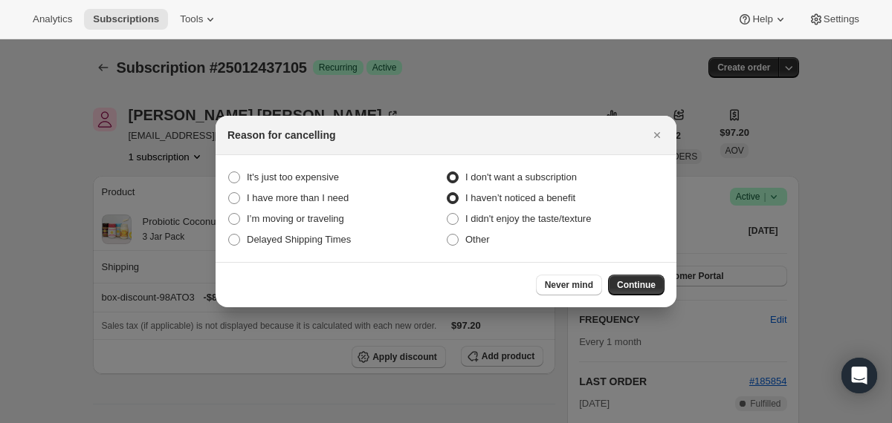
radio benefit "true"
radio subscription "false"
click at [571, 211] on label "I didn't enjoy the taste/texture" at bounding box center [555, 219] width 218 height 21
click at [447, 213] on taste\/texture "I didn't enjoy the taste/texture" at bounding box center [446, 213] width 1 height 1
radio taste\/texture "true"
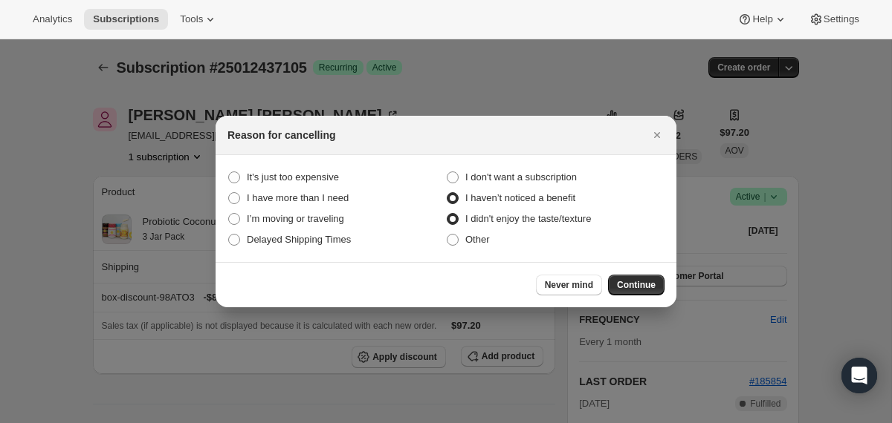
radio benefit "false"
click at [629, 280] on span "Continue" at bounding box center [636, 285] width 39 height 12
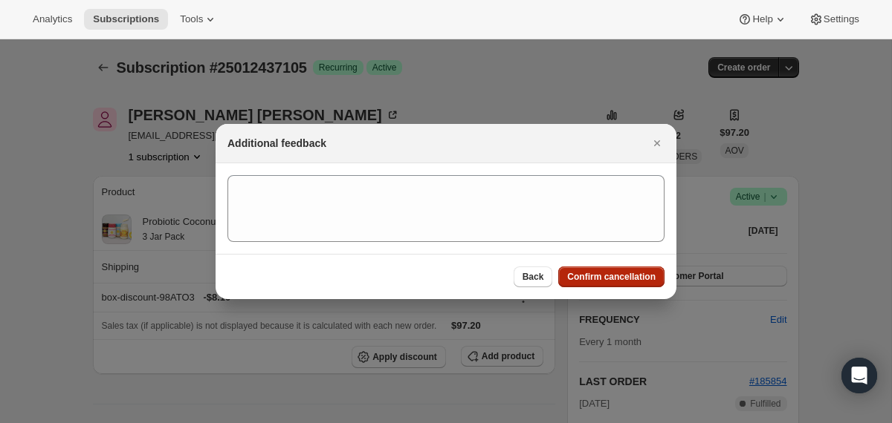
click at [629, 280] on span "Confirm cancellation" at bounding box center [611, 277] width 88 height 12
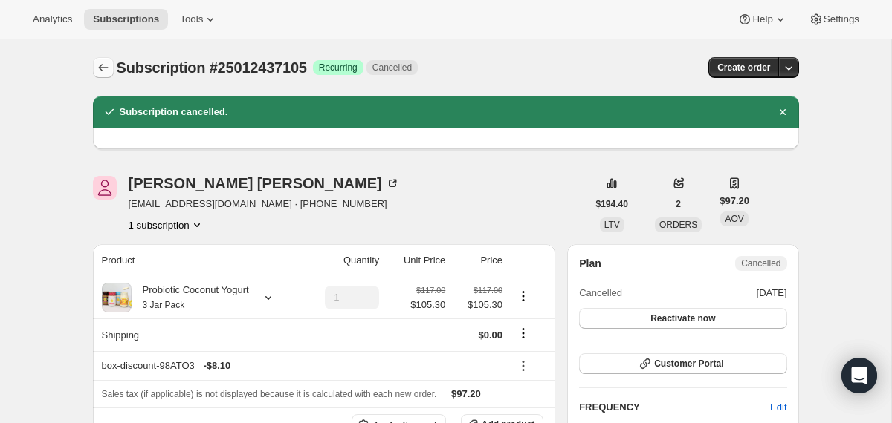
click at [105, 67] on icon "Subscriptions" at bounding box center [103, 67] width 15 height 15
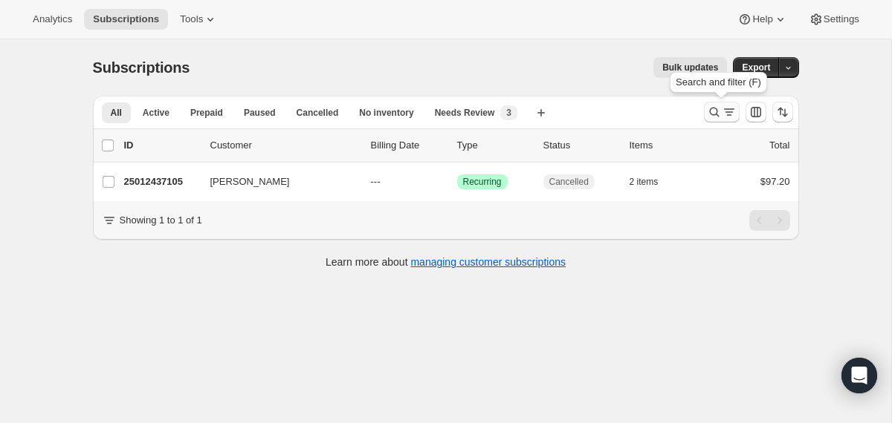
click at [715, 116] on icon "Search and filter results" at bounding box center [714, 112] width 15 height 15
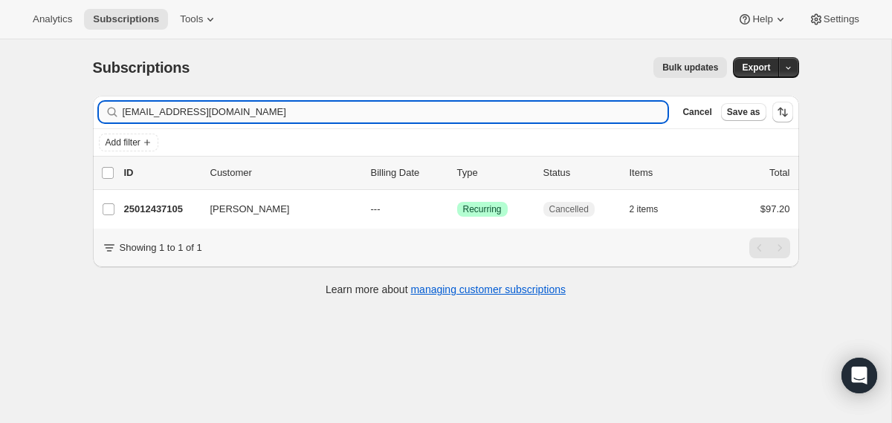
click at [522, 116] on input "[EMAIL_ADDRESS][DOMAIN_NAME]" at bounding box center [395, 112] width 545 height 21
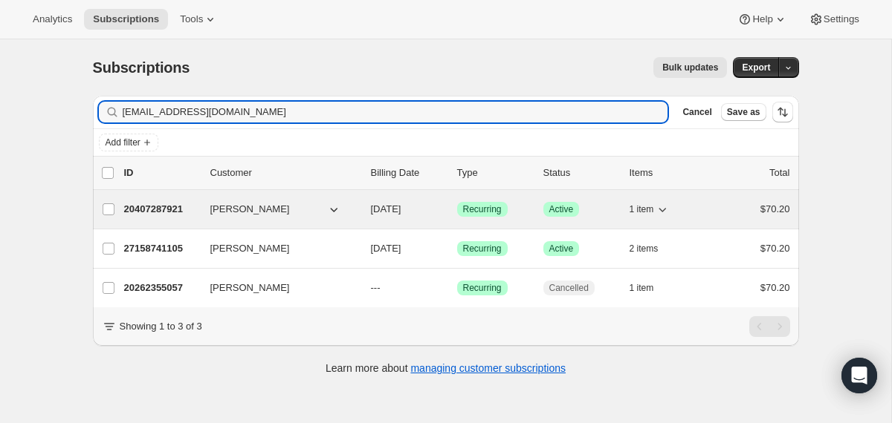
type input "[EMAIL_ADDRESS][DOMAIN_NAME]"
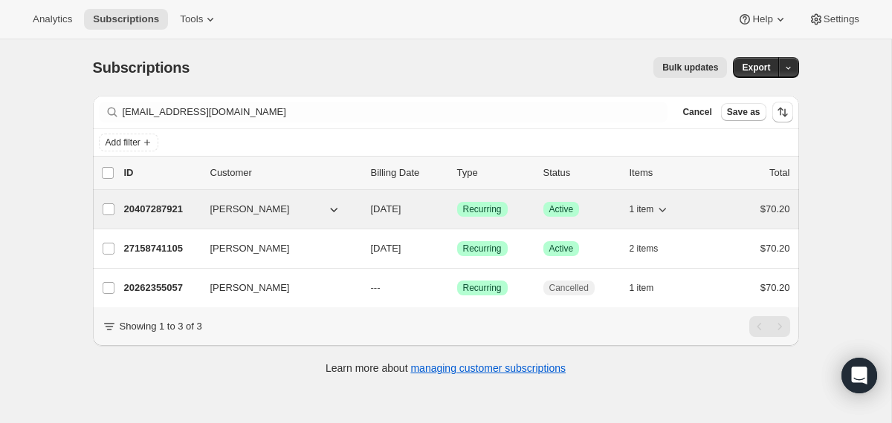
click at [367, 211] on div "20407287921 [PERSON_NAME] [DATE] Success Recurring Success Active 1 item $70.20" at bounding box center [457, 209] width 666 height 21
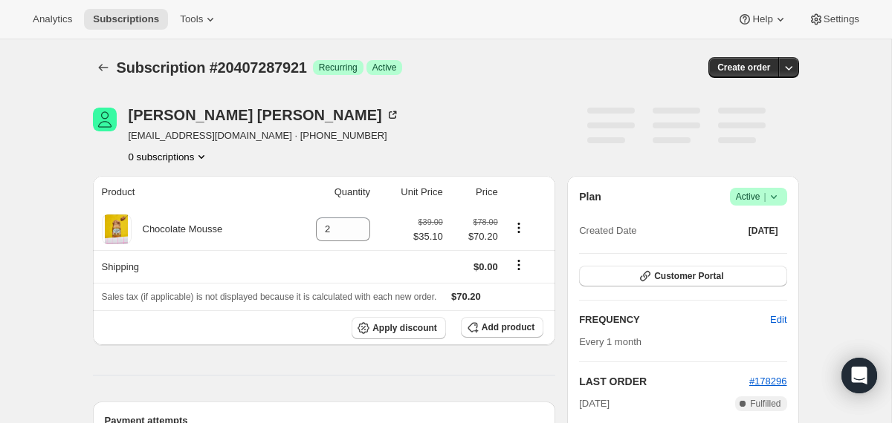
click at [776, 195] on icon at bounding box center [773, 196] width 15 height 15
click at [735, 247] on span "Cancel subscription" at bounding box center [752, 251] width 84 height 11
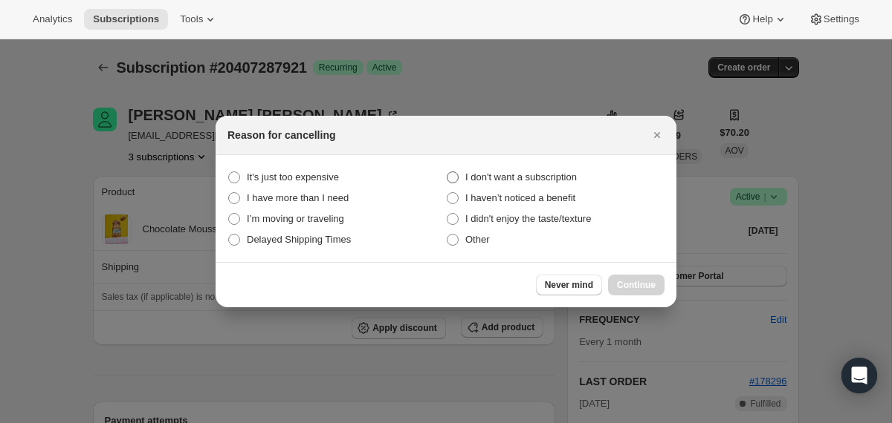
click at [576, 181] on span "I don't want a subscription" at bounding box center [520, 177] width 111 height 11
click at [447, 172] on subscription "I don't want a subscription" at bounding box center [446, 172] width 1 height 1
radio subscription "true"
click at [641, 288] on span "Continue" at bounding box center [636, 285] width 39 height 12
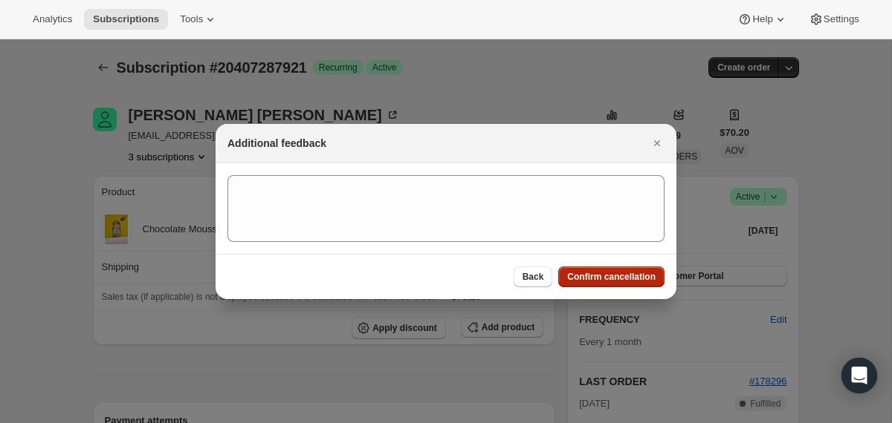
click at [641, 288] on div "Back Confirm cancellation" at bounding box center [445, 276] width 461 height 45
click at [636, 279] on span "Confirm cancellation" at bounding box center [611, 277] width 88 height 12
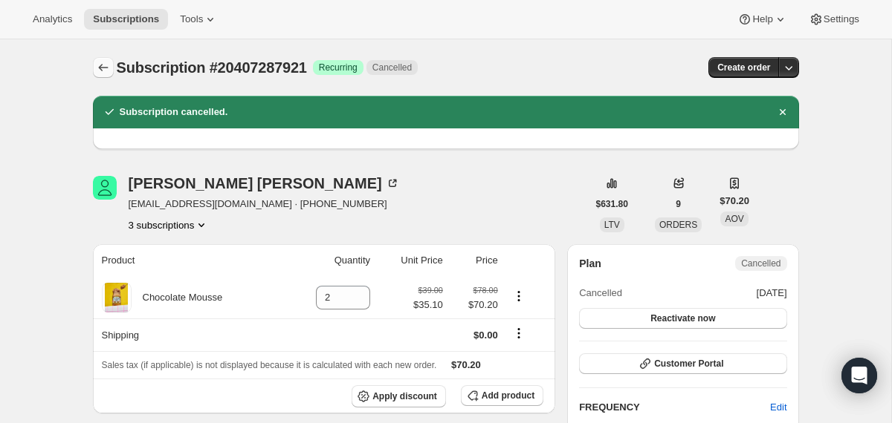
click at [106, 63] on icon "Subscriptions" at bounding box center [103, 67] width 15 height 15
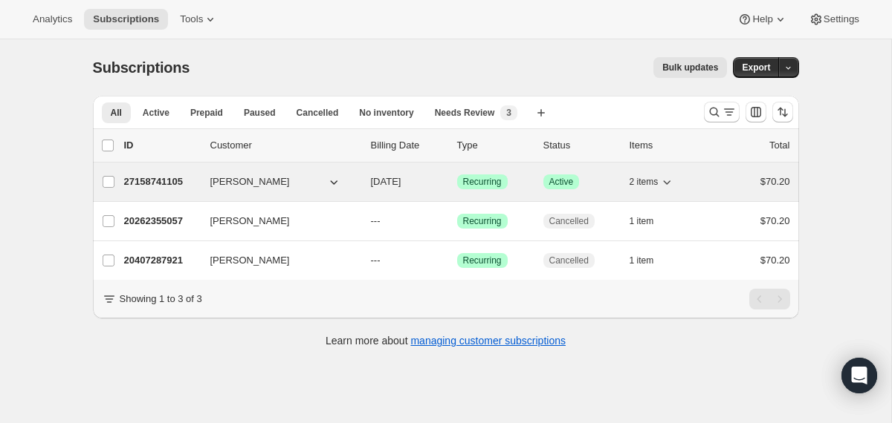
click at [366, 184] on div "27158741105 [PERSON_NAME] [DATE] Success Recurring Success Active 2 items $70.20" at bounding box center [457, 182] width 666 height 21
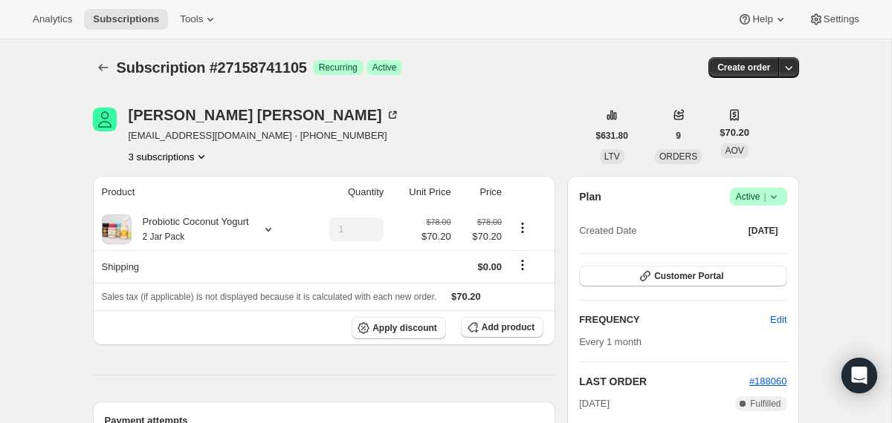
click at [774, 195] on icon at bounding box center [773, 196] width 15 height 15
click at [720, 252] on span "Cancel subscription" at bounding box center [752, 251] width 84 height 11
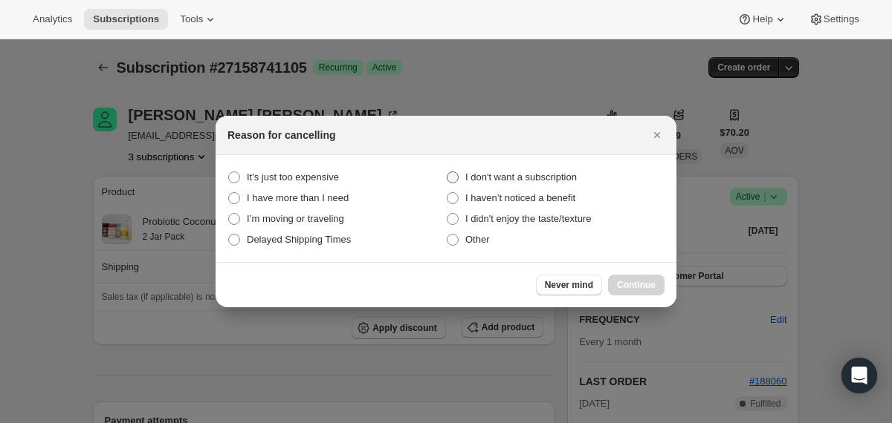
click at [539, 172] on span "I don't want a subscription" at bounding box center [520, 177] width 111 height 11
click at [447, 172] on subscription "I don't want a subscription" at bounding box center [446, 172] width 1 height 1
radio subscription "true"
click at [620, 282] on span "Continue" at bounding box center [636, 285] width 39 height 12
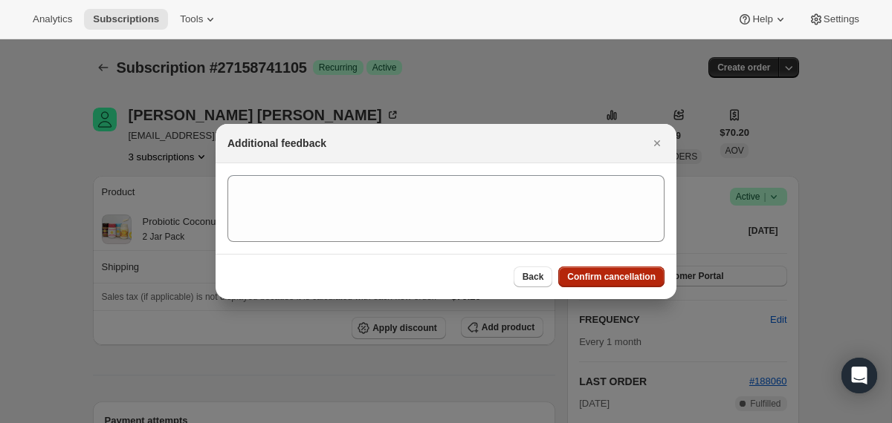
click at [617, 276] on span "Confirm cancellation" at bounding box center [611, 277] width 88 height 12
